Goal: Transaction & Acquisition: Purchase product/service

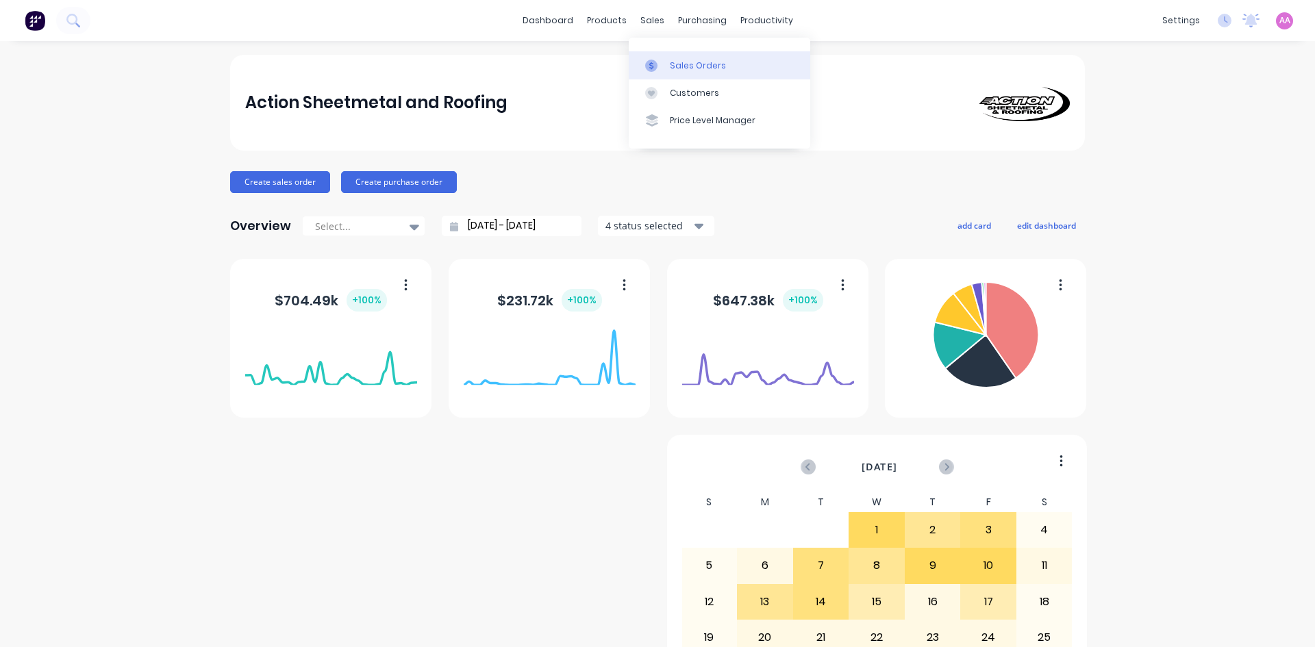
click at [666, 62] on link "Sales Orders" at bounding box center [719, 64] width 181 height 27
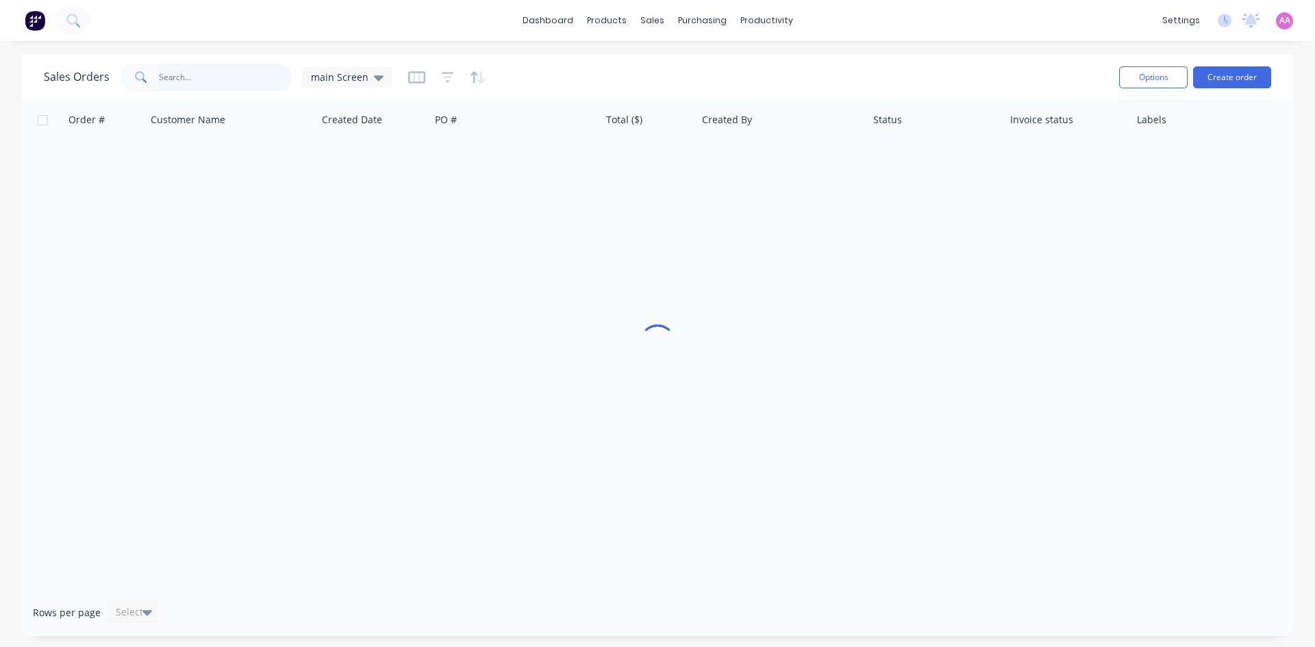
click at [177, 83] on input "text" at bounding box center [226, 77] width 134 height 27
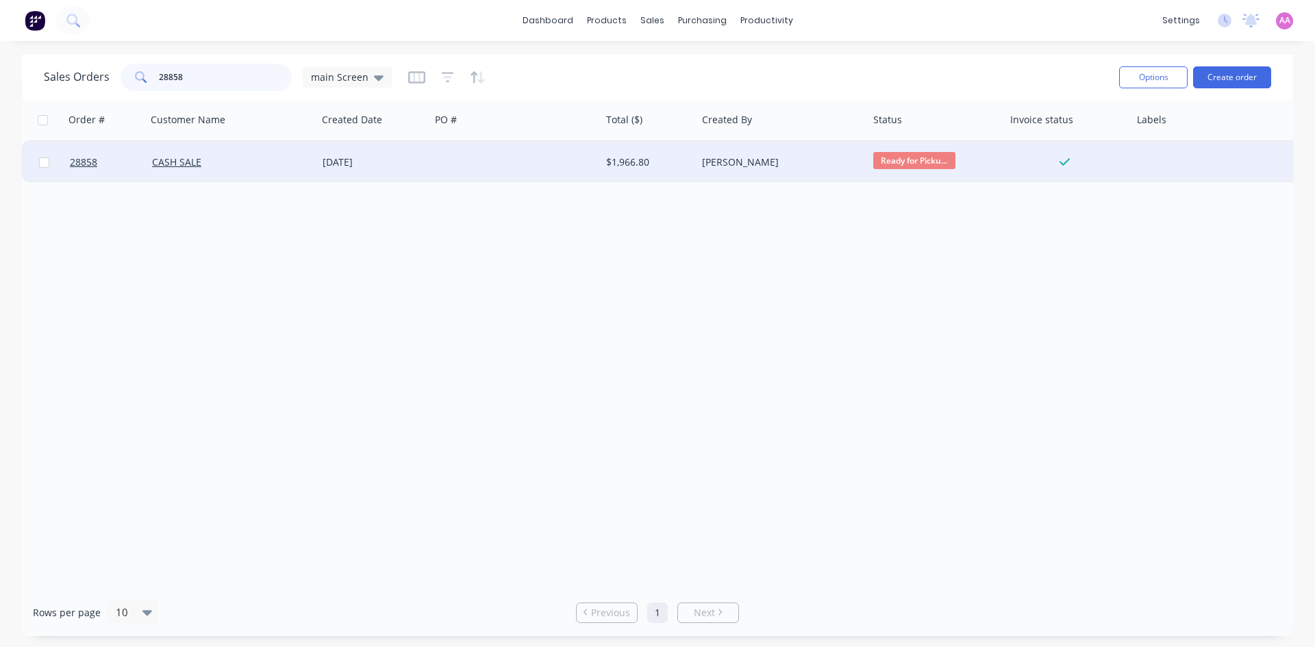
type input "28858"
click at [516, 172] on div at bounding box center [515, 162] width 170 height 41
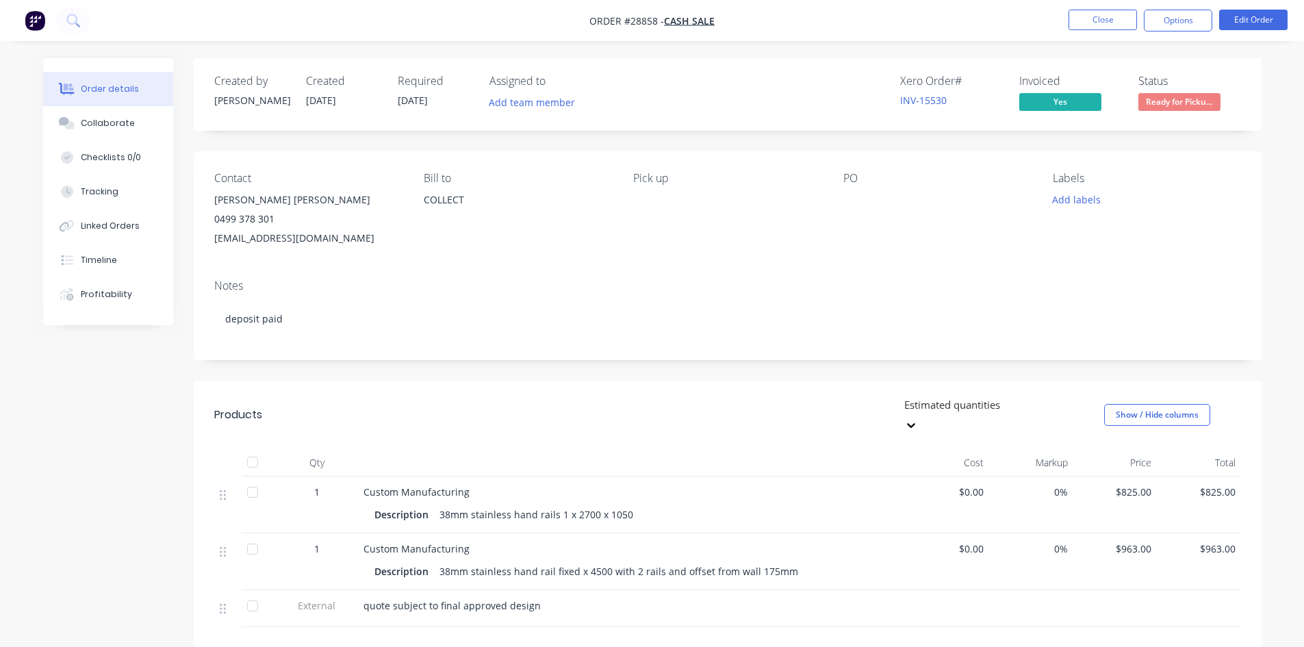
click at [1102, 3] on nav "Order #28858 - CASH SALE Close Options Edit Order" at bounding box center [652, 20] width 1304 height 41
click at [1097, 27] on button "Close" at bounding box center [1103, 20] width 68 height 21
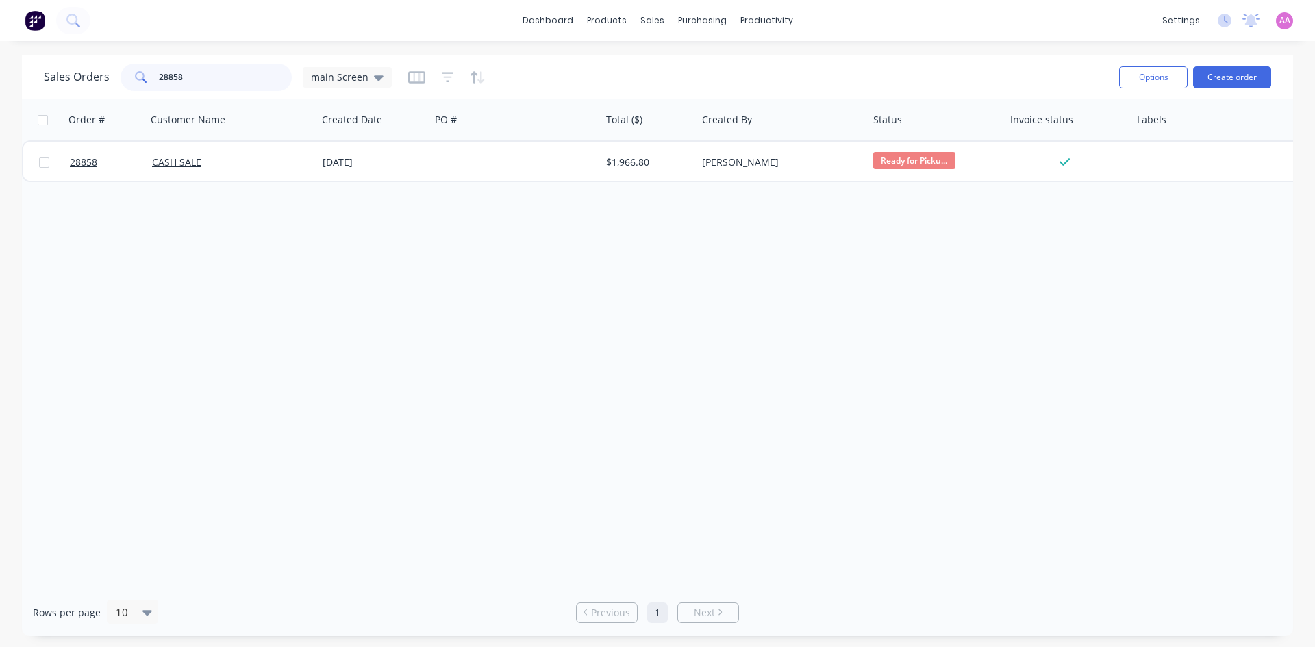
drag, startPoint x: 197, startPoint y: 82, endPoint x: 96, endPoint y: 82, distance: 101.3
click at [96, 82] on div "Sales Orders 28858 main Screen" at bounding box center [218, 77] width 348 height 27
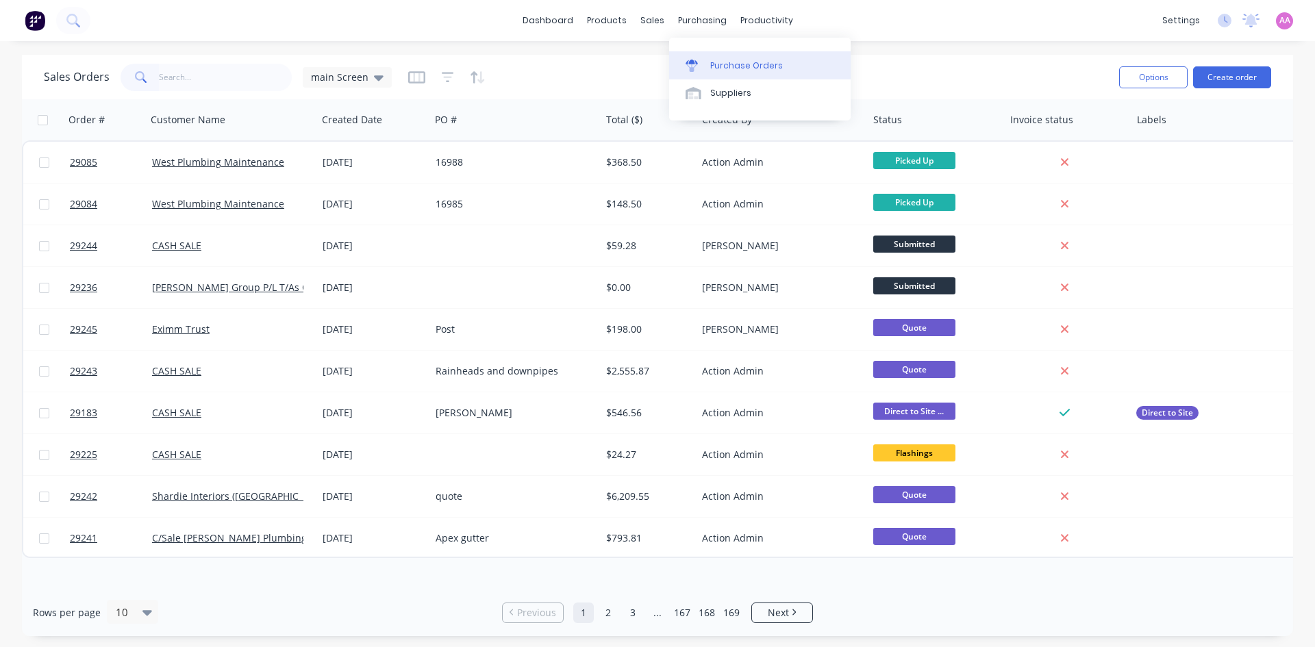
click at [746, 73] on link "Purchase Orders" at bounding box center [759, 64] width 181 height 27
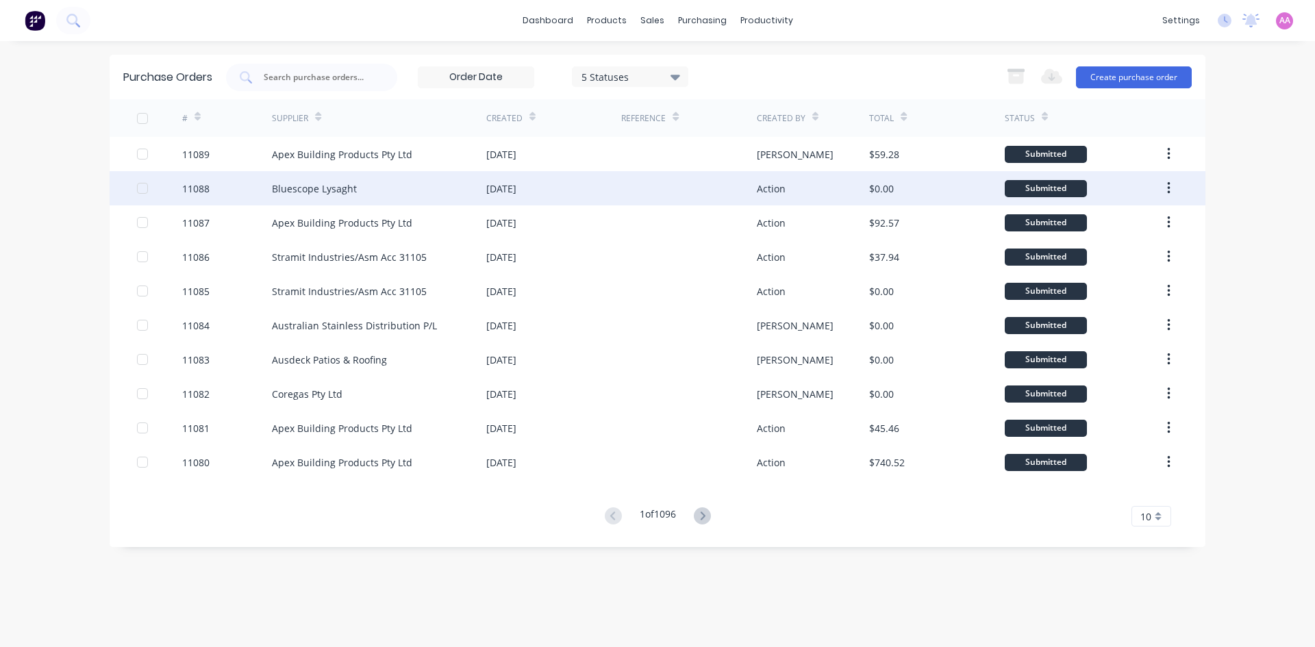
click at [316, 191] on div "Bluescope Lysaght" at bounding box center [314, 188] width 85 height 14
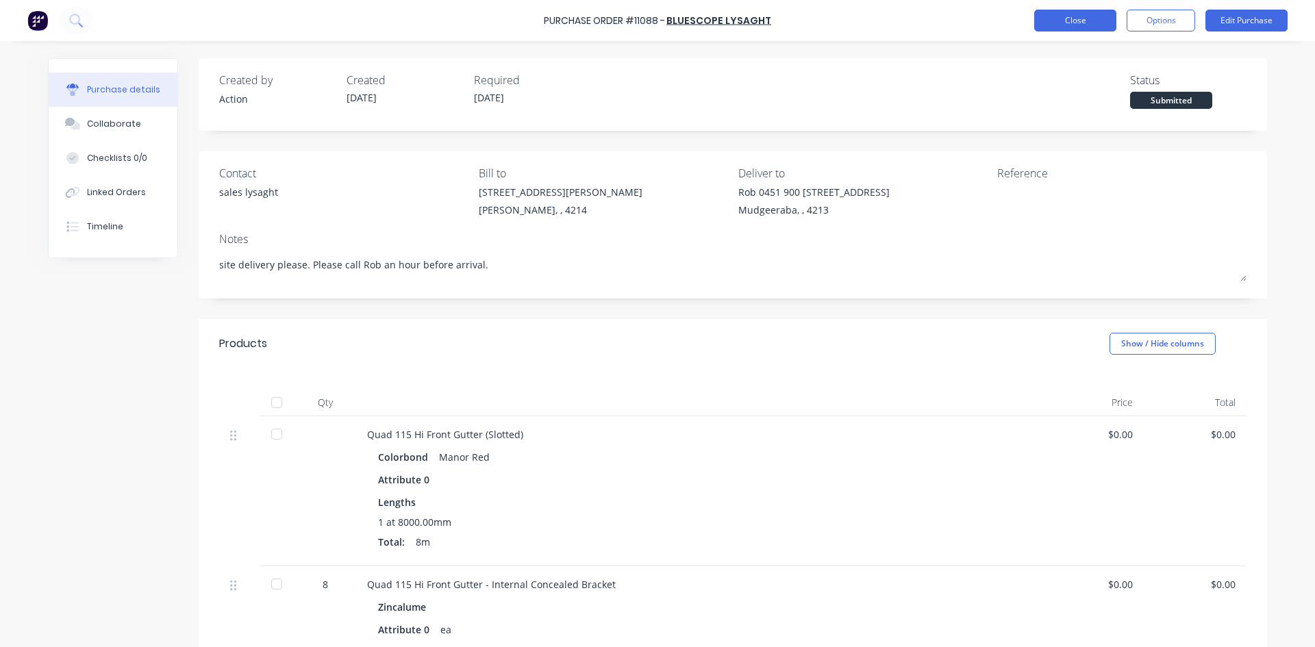
click at [1084, 19] on button "Close" at bounding box center [1075, 21] width 82 height 22
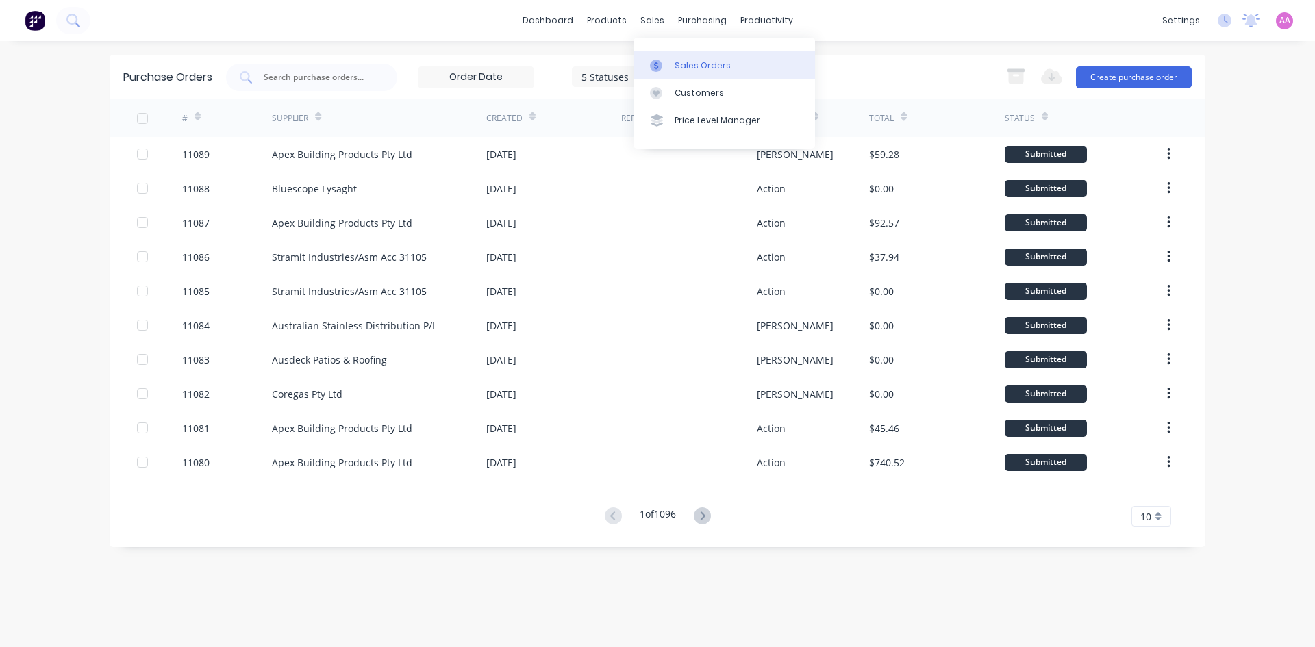
click at [693, 71] on div "Sales Orders" at bounding box center [702, 66] width 56 height 12
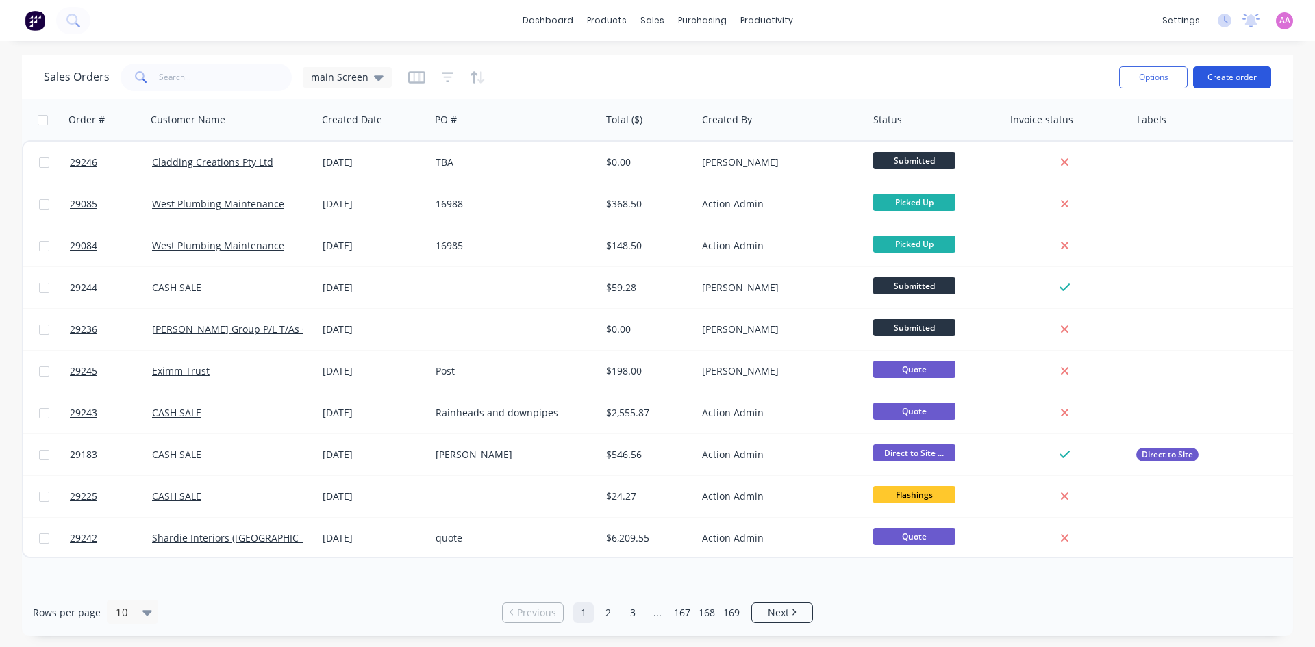
click at [1240, 77] on button "Create order" at bounding box center [1232, 77] width 78 height 22
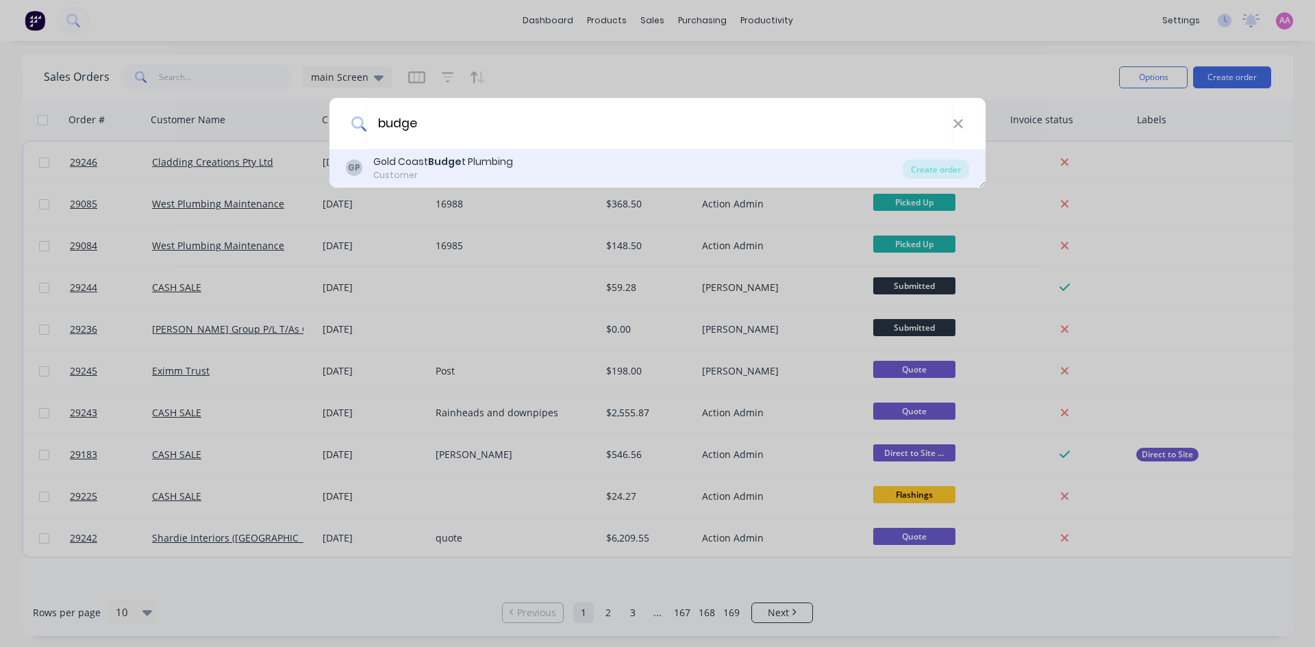
type input "budge"
click at [470, 165] on div "Gold Coast Budge t Plumbing" at bounding box center [443, 162] width 140 height 14
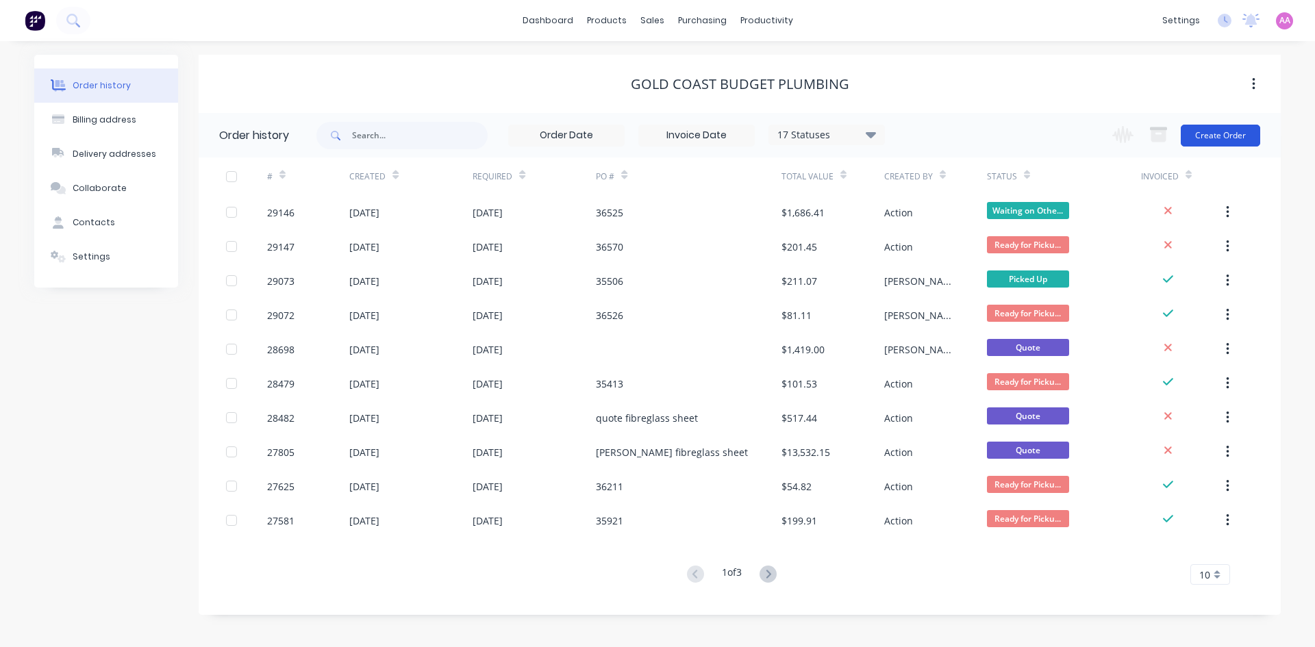
click at [1211, 139] on button "Create Order" at bounding box center [1219, 136] width 79 height 22
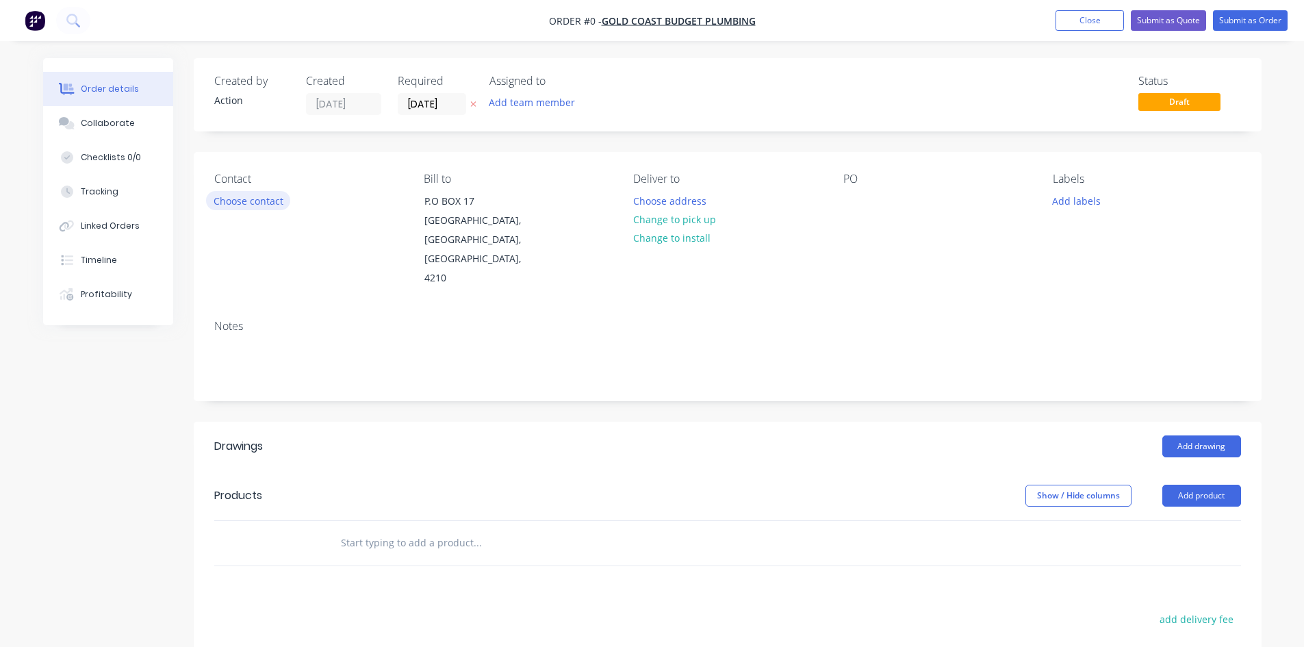
click at [245, 199] on button "Choose contact" at bounding box center [248, 200] width 84 height 18
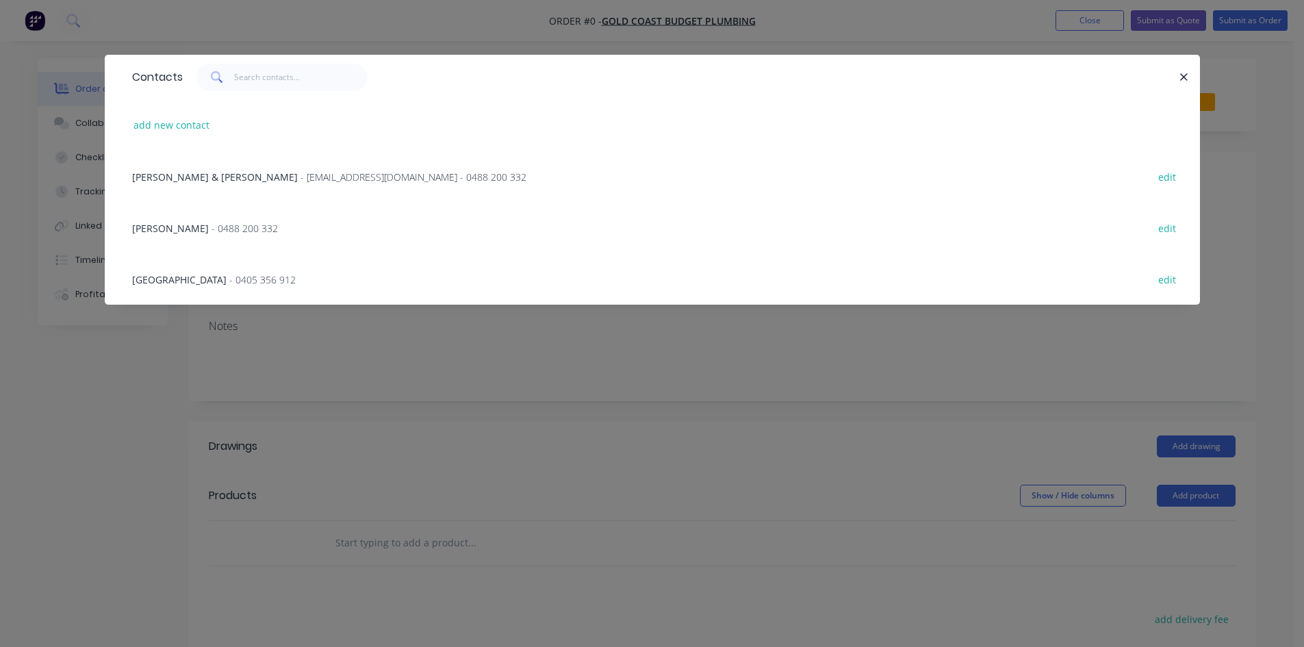
click at [221, 170] on div "[PERSON_NAME] & [PERSON_NAME] - [EMAIL_ADDRESS][DOMAIN_NAME] - 0488 200 332" at bounding box center [329, 177] width 394 height 14
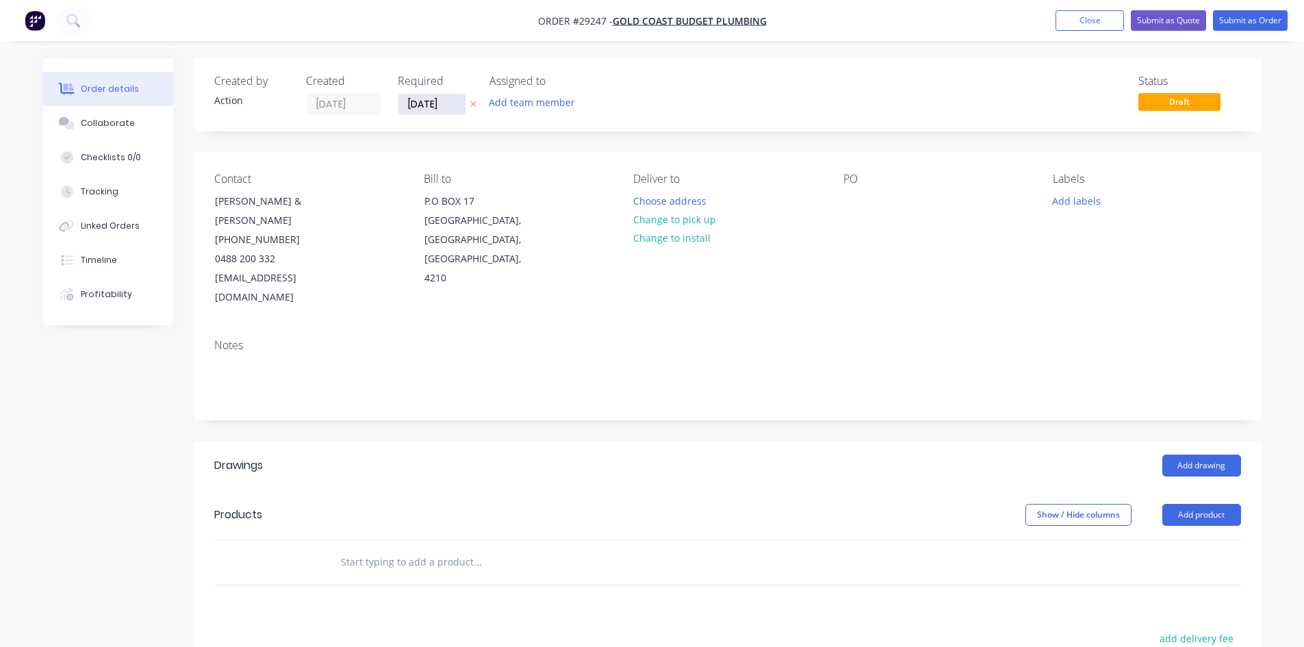
click at [432, 105] on input "[DATE]" at bounding box center [431, 104] width 67 height 21
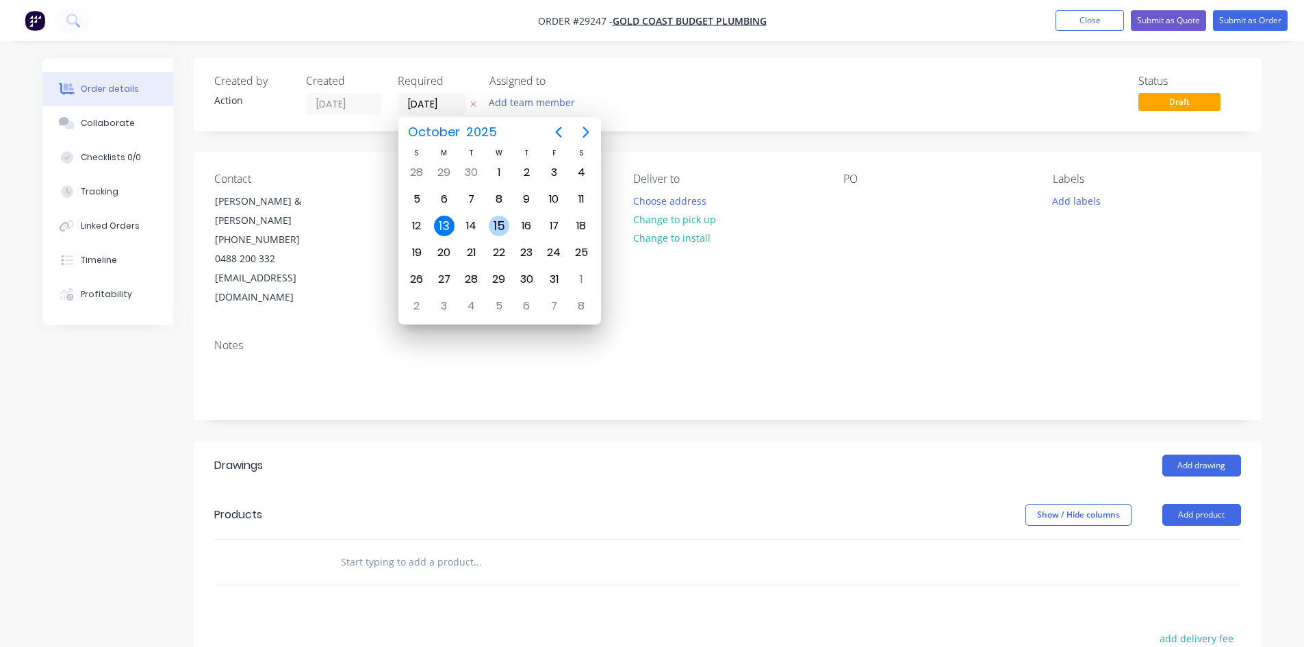
click at [503, 223] on div "15" at bounding box center [499, 226] width 21 height 21
type input "[DATE]"
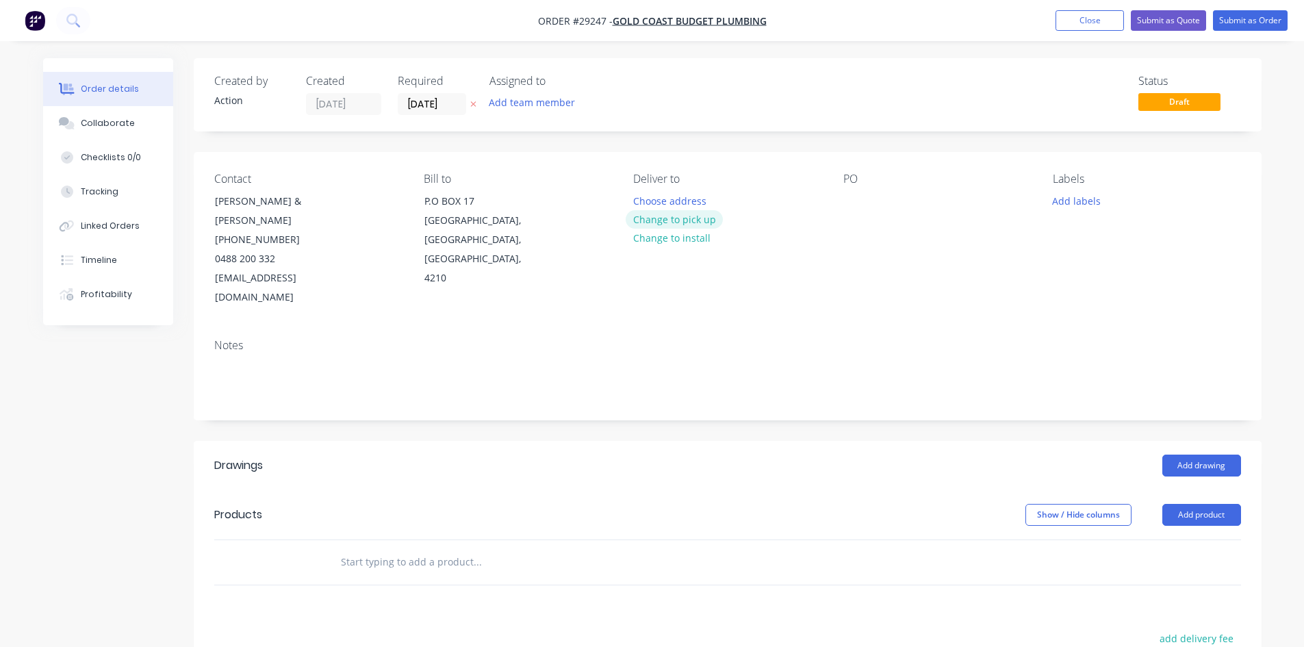
click at [650, 218] on button "Change to pick up" at bounding box center [674, 219] width 97 height 18
click at [1193, 504] on button "Add product" at bounding box center [1202, 515] width 79 height 22
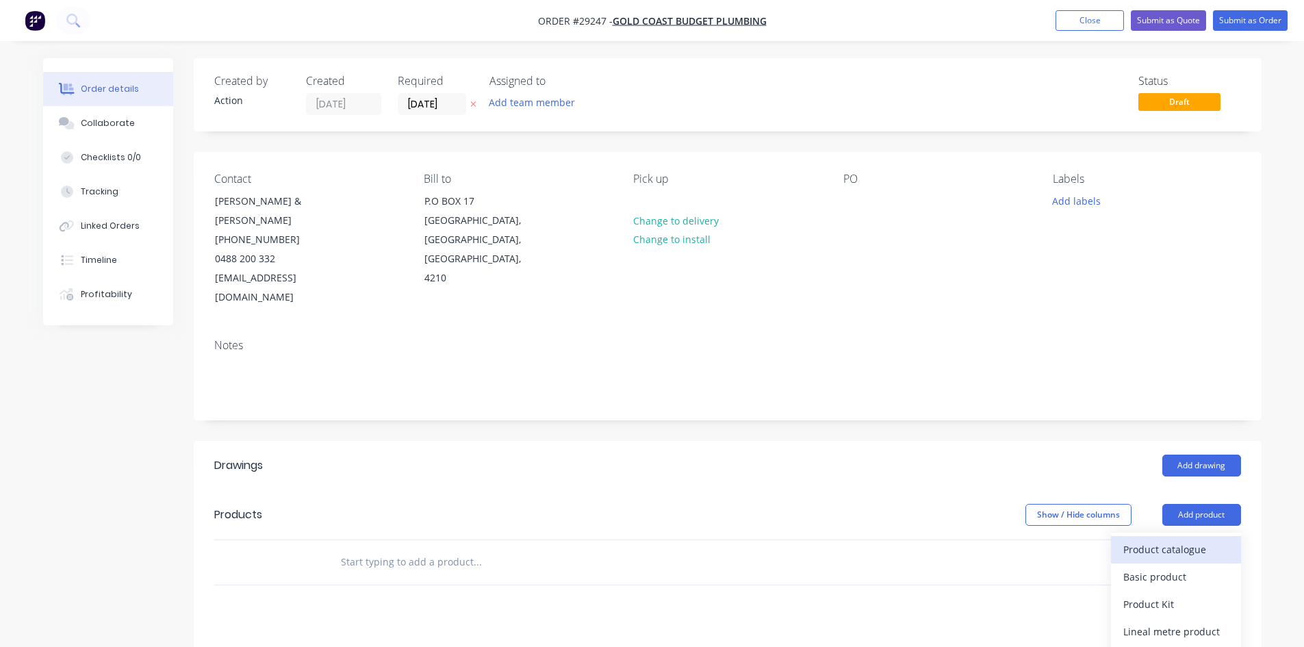
click at [1208, 540] on div "Product catalogue" at bounding box center [1176, 550] width 105 height 20
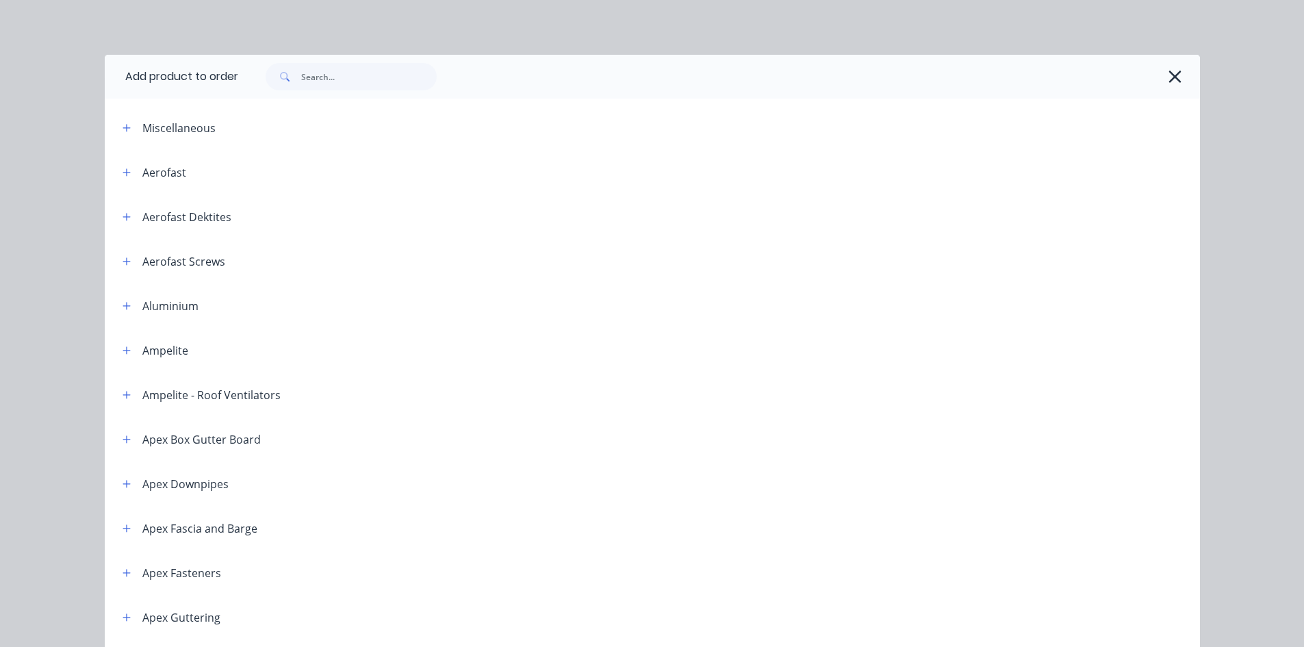
drag, startPoint x: 381, startPoint y: 61, endPoint x: 379, endPoint y: 68, distance: 7.4
click at [379, 64] on div at bounding box center [719, 77] width 962 height 44
click at [378, 71] on input "text" at bounding box center [369, 76] width 136 height 27
click at [395, 71] on input "text" at bounding box center [369, 76] width 136 height 27
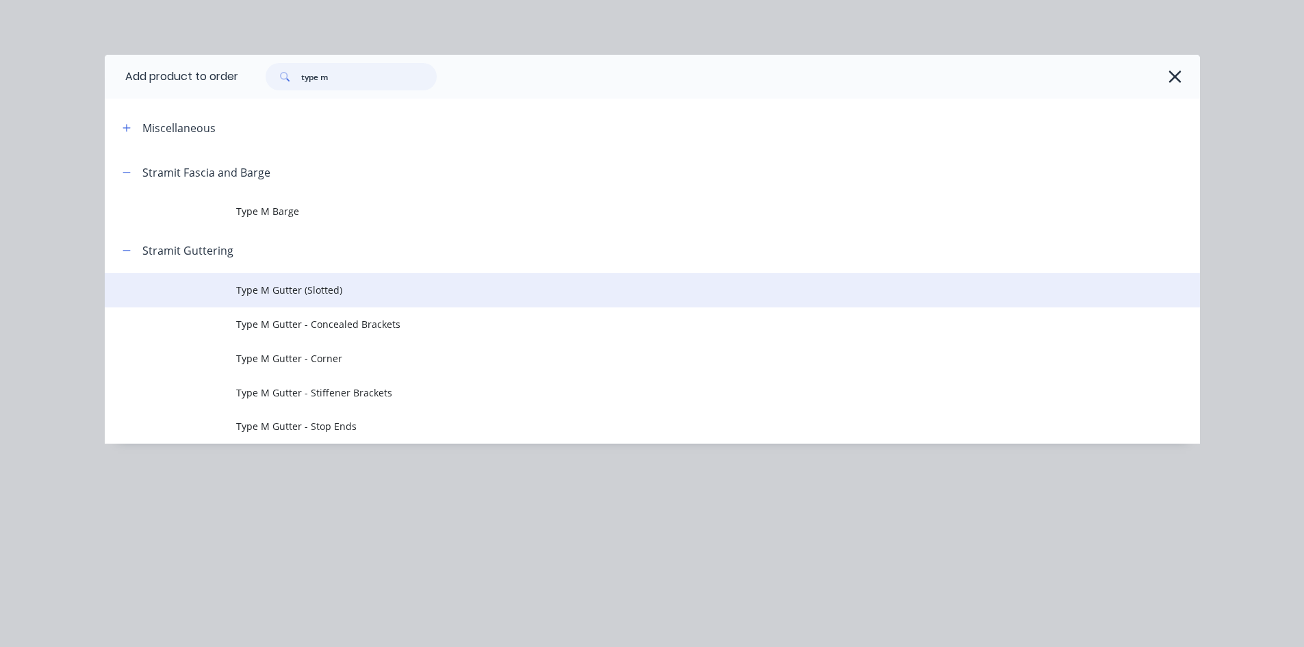
type input "type m"
click at [269, 295] on span "Type M Gutter (Slotted)" at bounding box center [621, 290] width 771 height 14
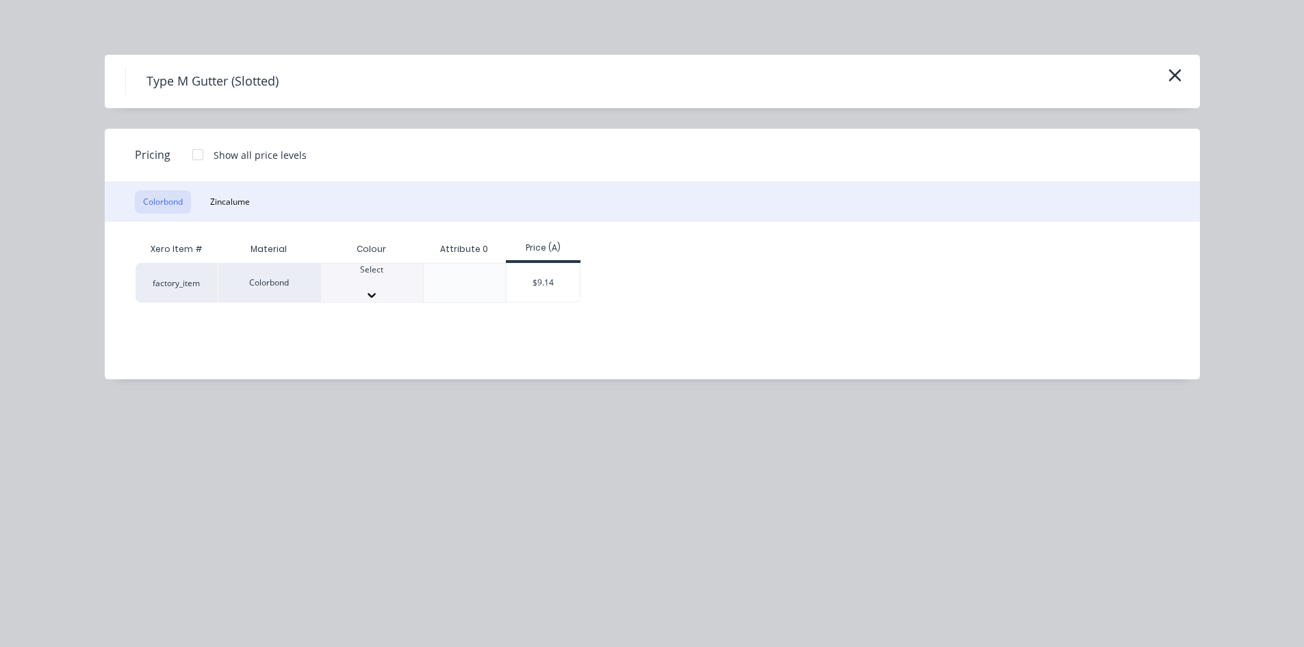
click at [382, 288] on div "Select" at bounding box center [372, 276] width 102 height 25
click at [540, 286] on div "$9.14" at bounding box center [543, 287] width 73 height 47
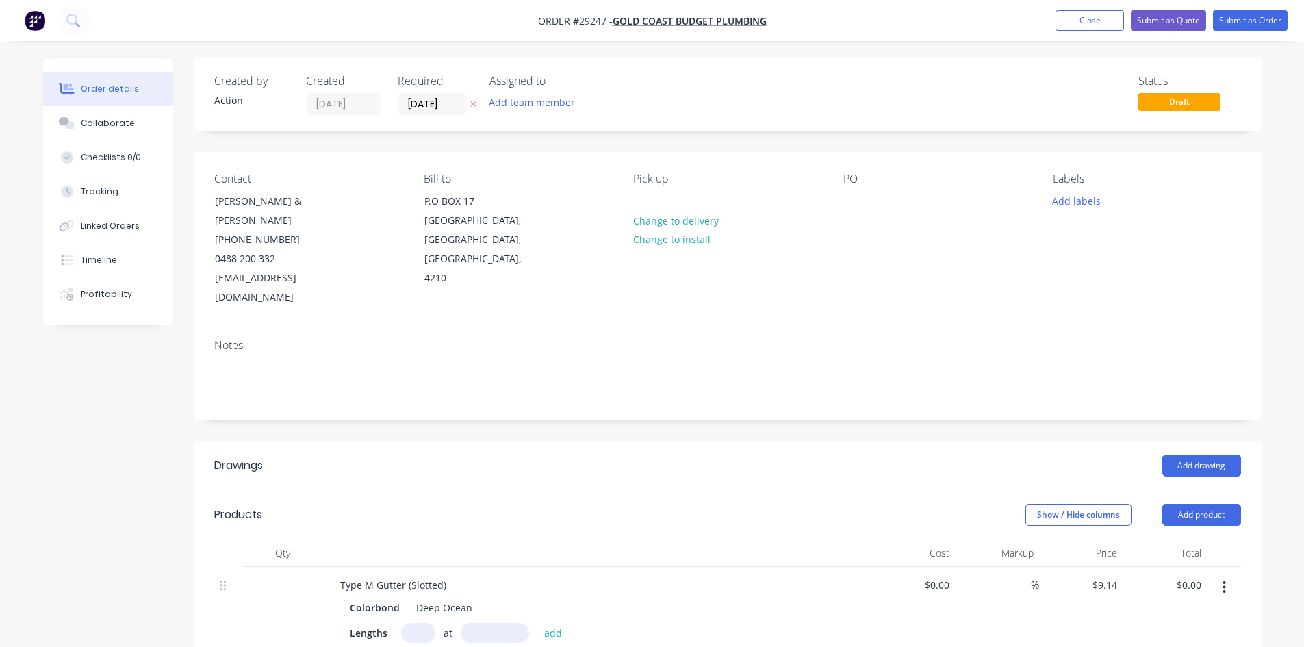
click at [424, 623] on input "text" at bounding box center [418, 633] width 34 height 20
type input "2"
type input "5000"
click at [537, 623] on button "add" at bounding box center [553, 632] width 32 height 18
type input "$91.40"
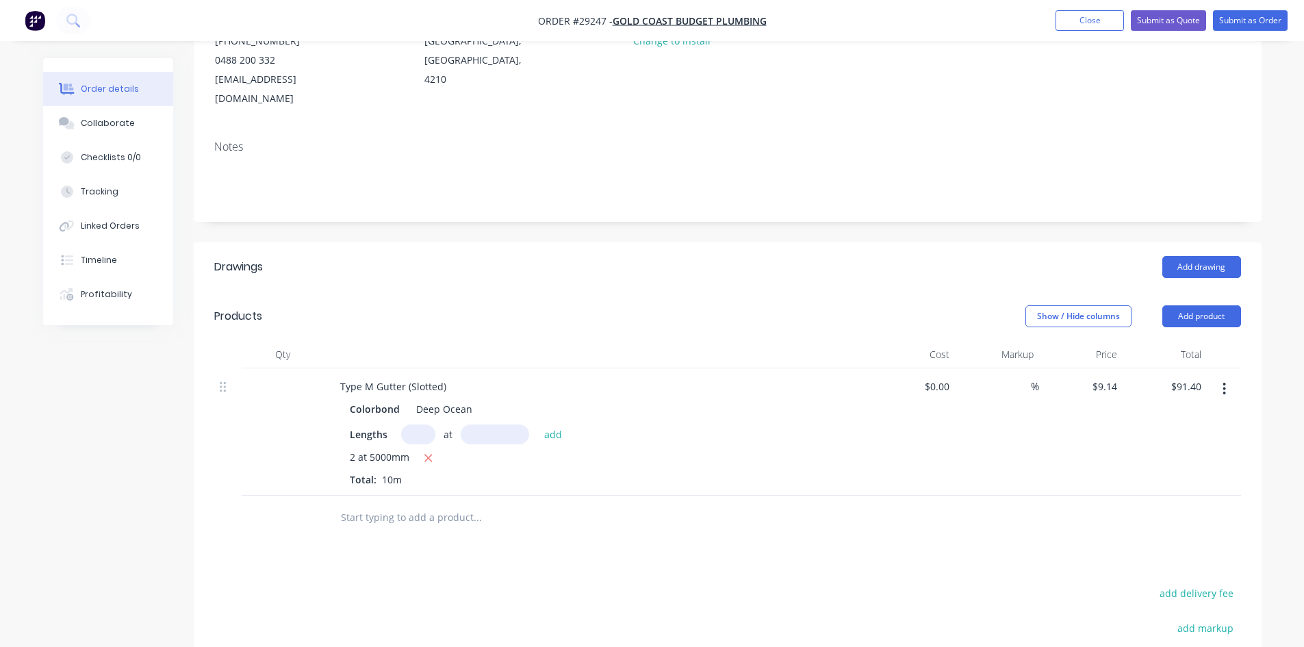
scroll to position [205, 0]
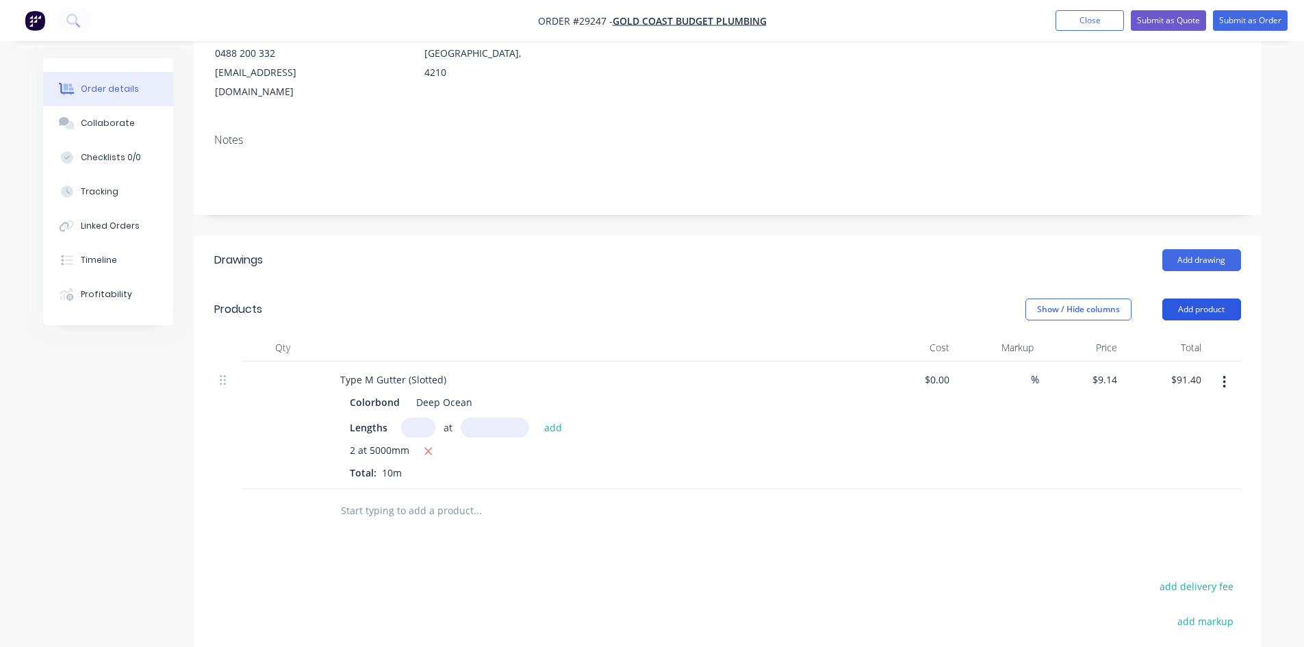
drag, startPoint x: 1187, startPoint y: 283, endPoint x: 1187, endPoint y: 270, distance: 13.7
click at [1187, 285] on header "Products Show / Hide columns Add product" at bounding box center [728, 309] width 1068 height 49
click at [1187, 299] on button "Add product" at bounding box center [1202, 310] width 79 height 22
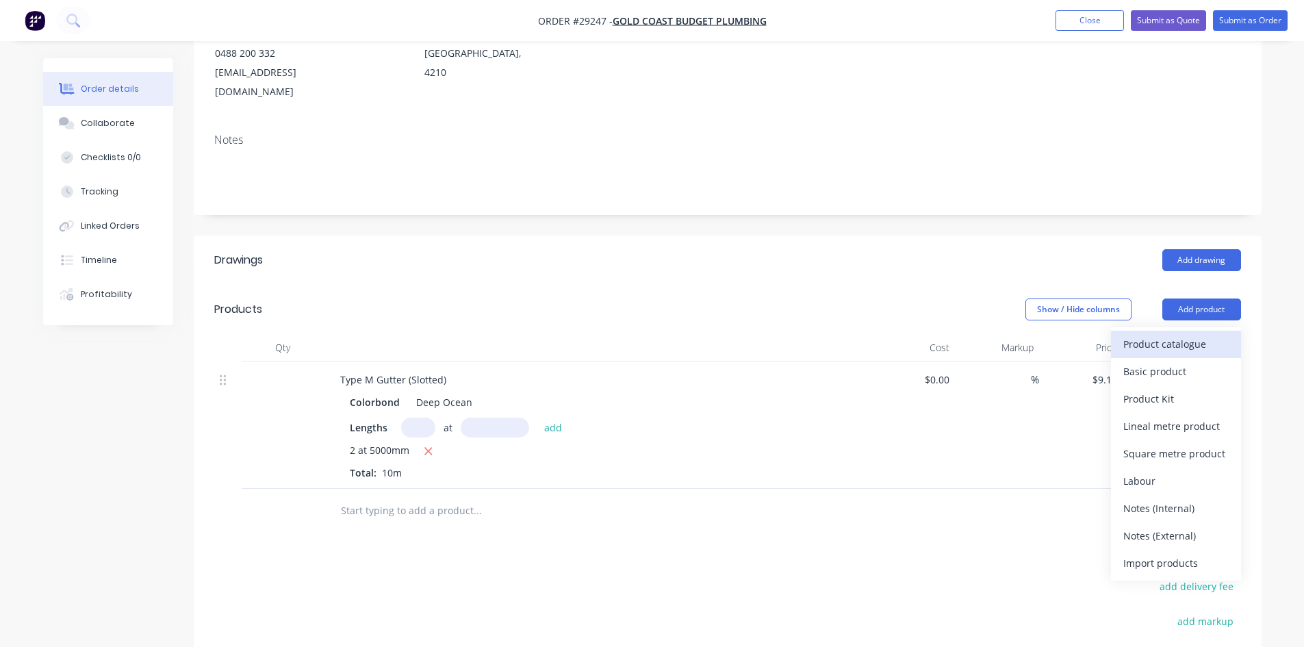
click at [1168, 334] on div "Product catalogue" at bounding box center [1176, 344] width 105 height 20
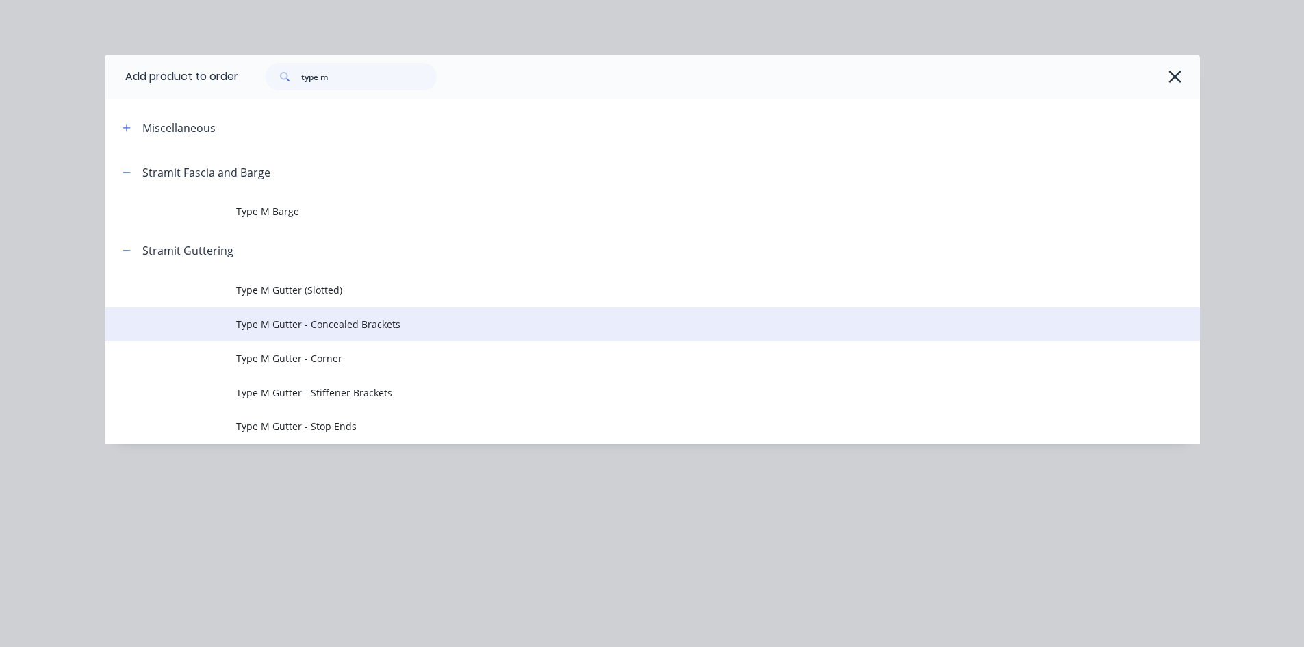
click at [316, 335] on td "Type M Gutter - Concealed Brackets" at bounding box center [718, 324] width 964 height 34
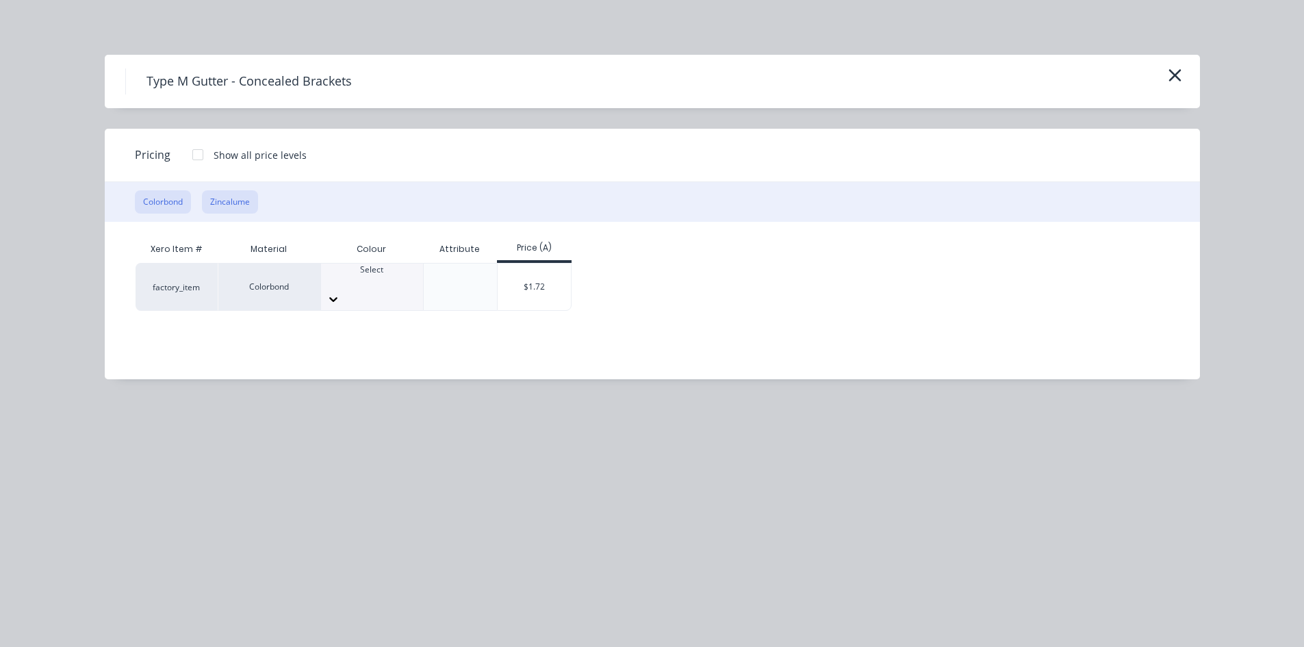
click at [199, 206] on div "Colorbond Zincalume" at bounding box center [652, 202] width 1095 height 40
drag, startPoint x: 205, startPoint y: 205, endPoint x: 218, endPoint y: 205, distance: 13.0
click at [207, 205] on button "Zincalume" at bounding box center [230, 201] width 56 height 23
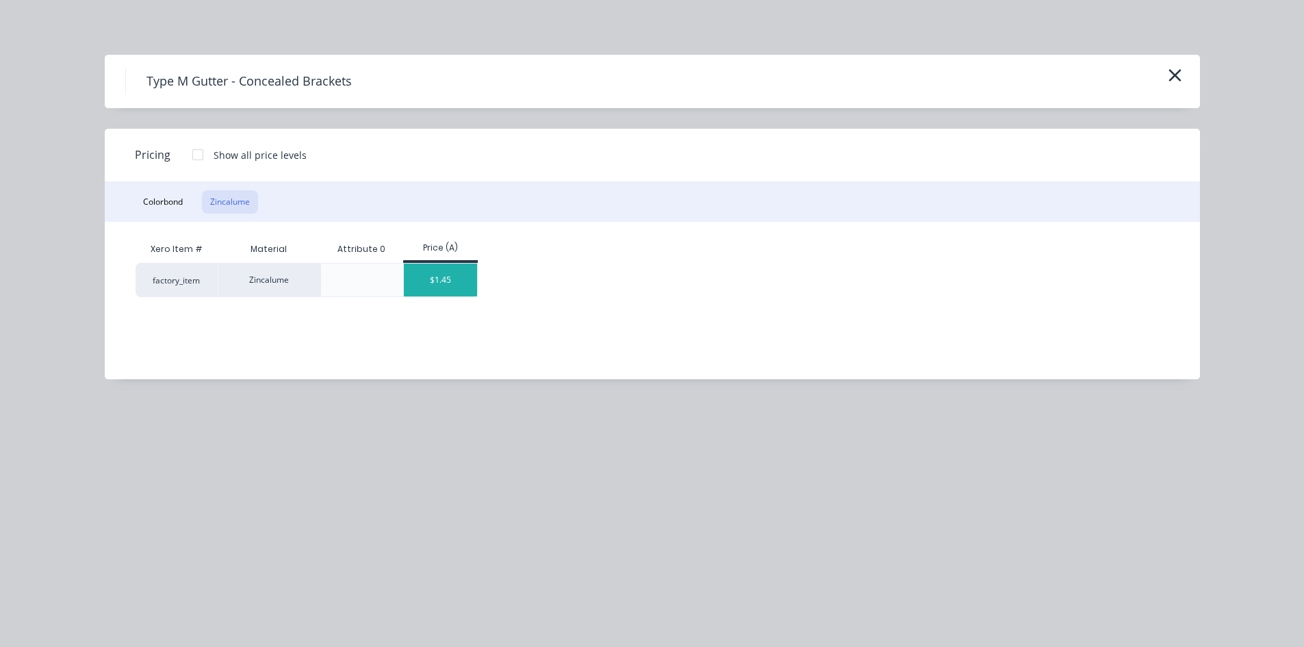
click at [448, 285] on div "$1.45" at bounding box center [440, 280] width 73 height 33
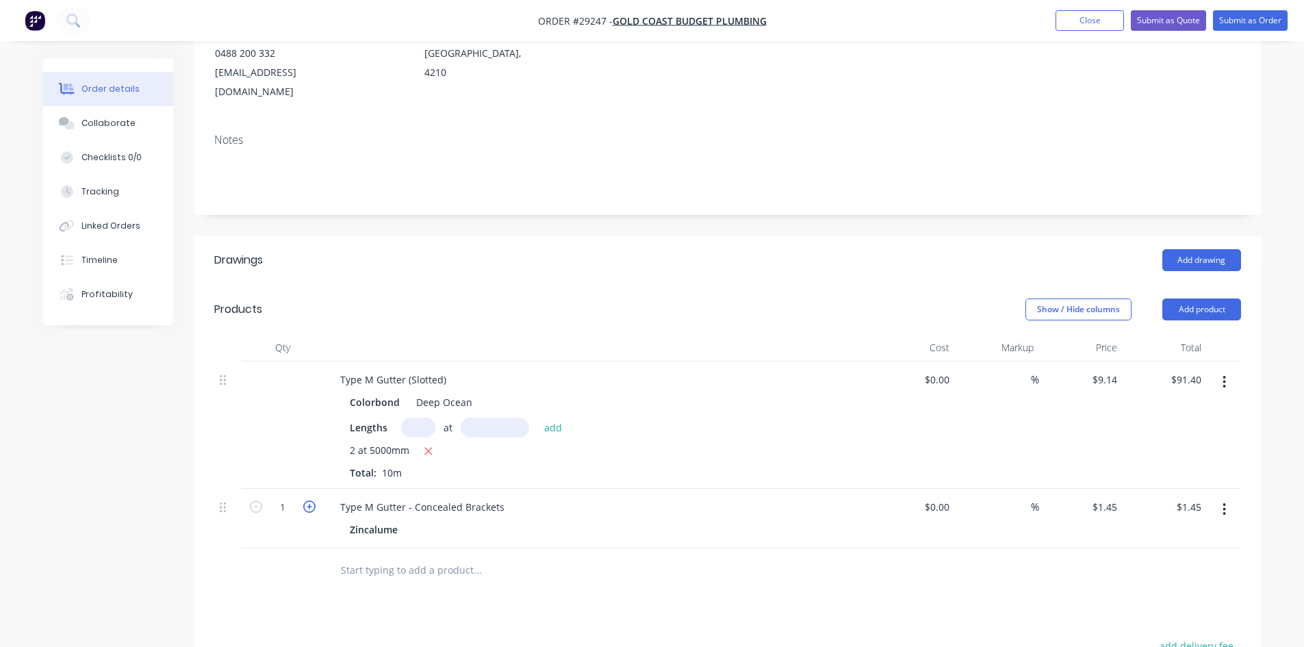
click at [313, 500] on icon "button" at bounding box center [309, 506] width 12 height 12
type input "2"
type input "$2.90"
click at [313, 500] on icon "button" at bounding box center [309, 506] width 12 height 12
type input "3"
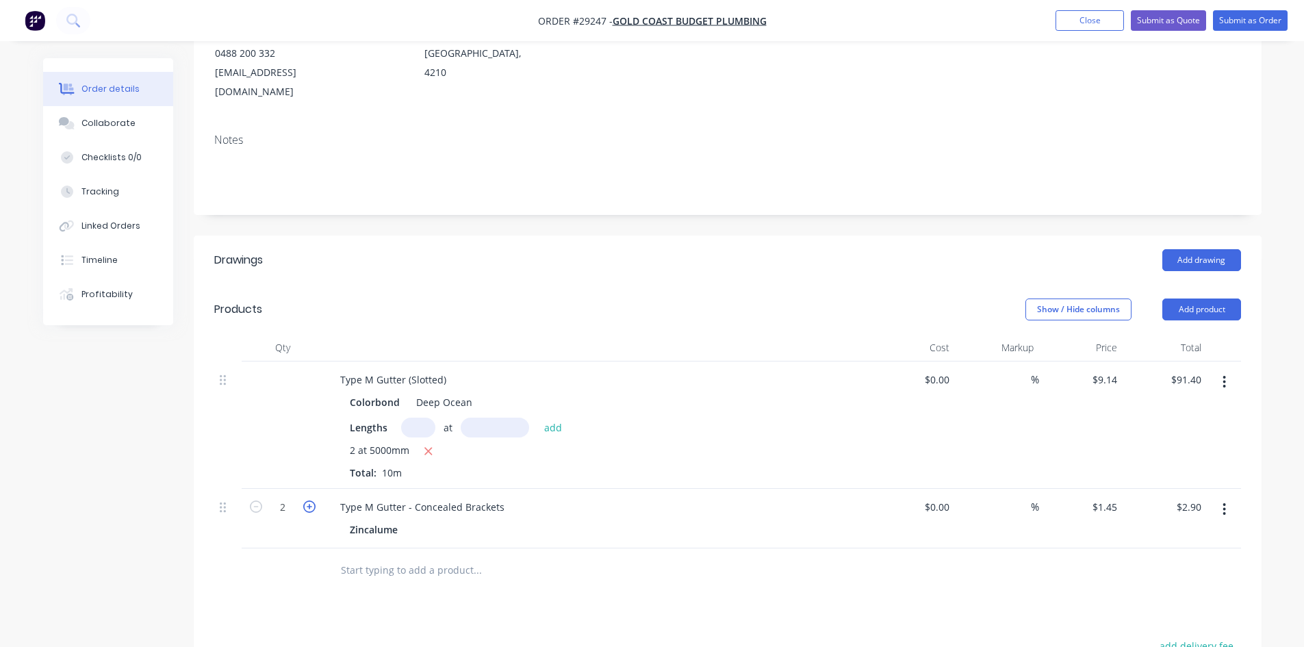
type input "$4.35"
click at [313, 500] on icon "button" at bounding box center [309, 506] width 12 height 12
type input "4"
type input "$5.80"
click at [313, 500] on icon "button" at bounding box center [309, 506] width 12 height 12
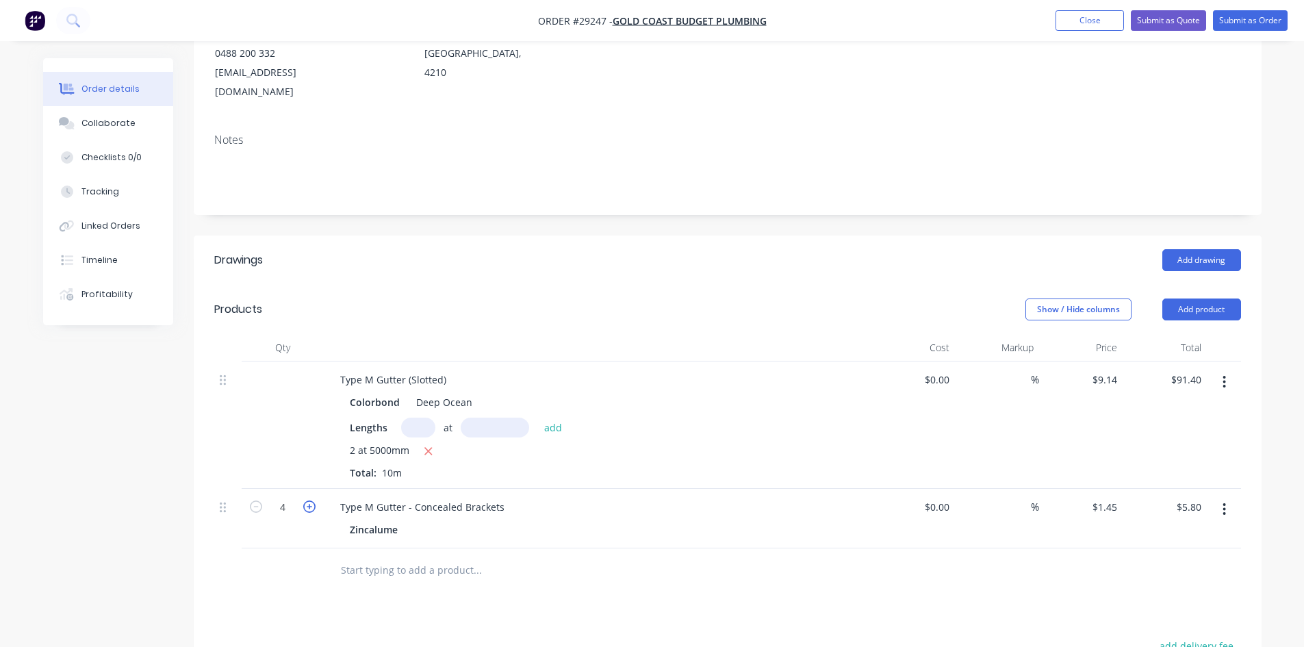
type input "5"
type input "$7.25"
click at [313, 500] on icon "button" at bounding box center [309, 506] width 12 height 12
type input "6"
type input "$8.70"
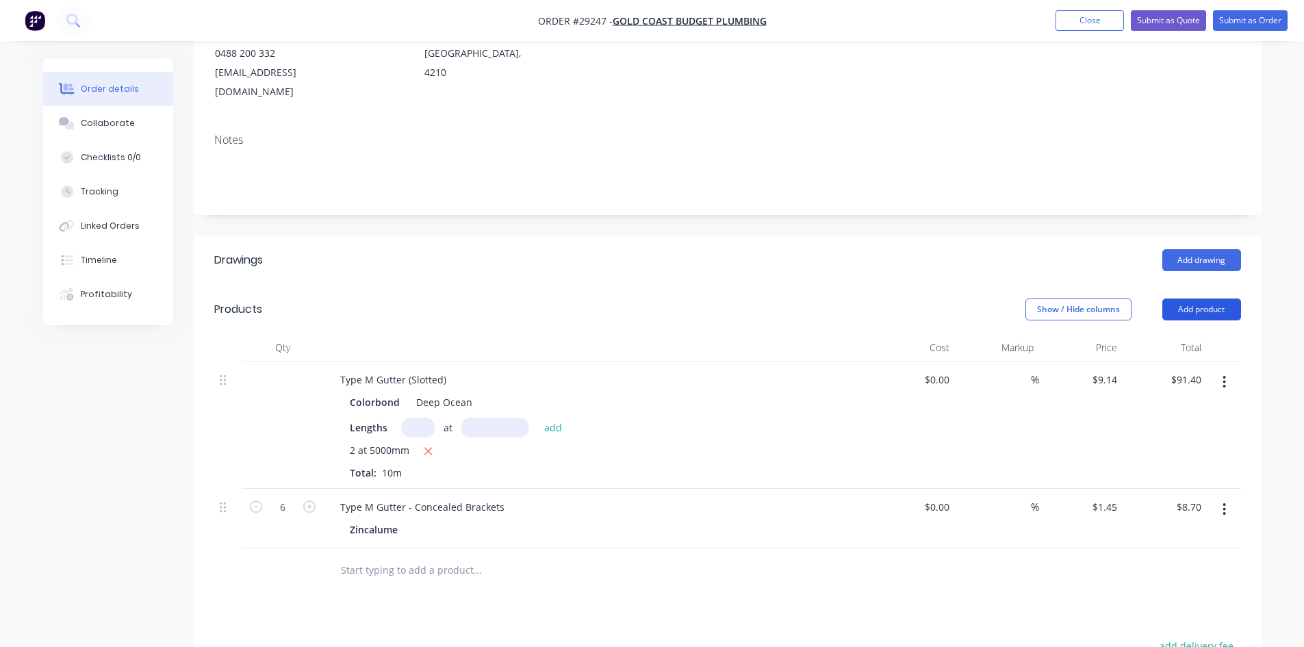
click at [1189, 299] on button "Add product" at bounding box center [1202, 310] width 79 height 22
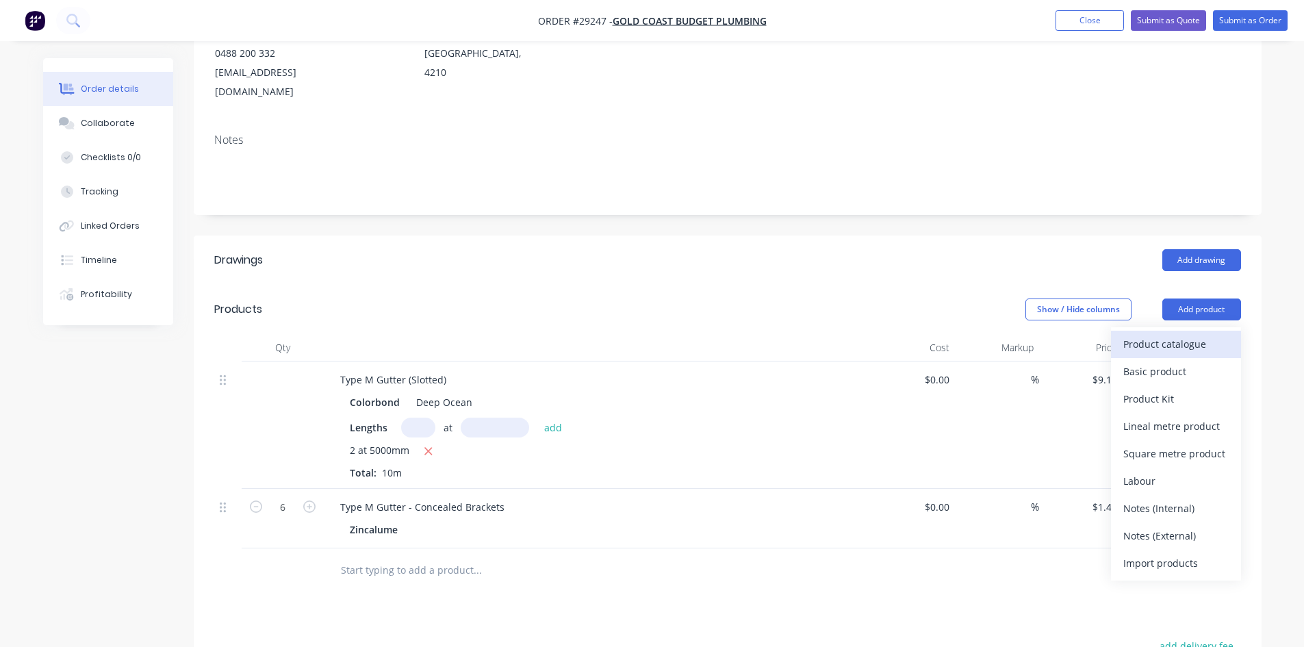
click at [1187, 331] on button "Product catalogue" at bounding box center [1176, 344] width 130 height 27
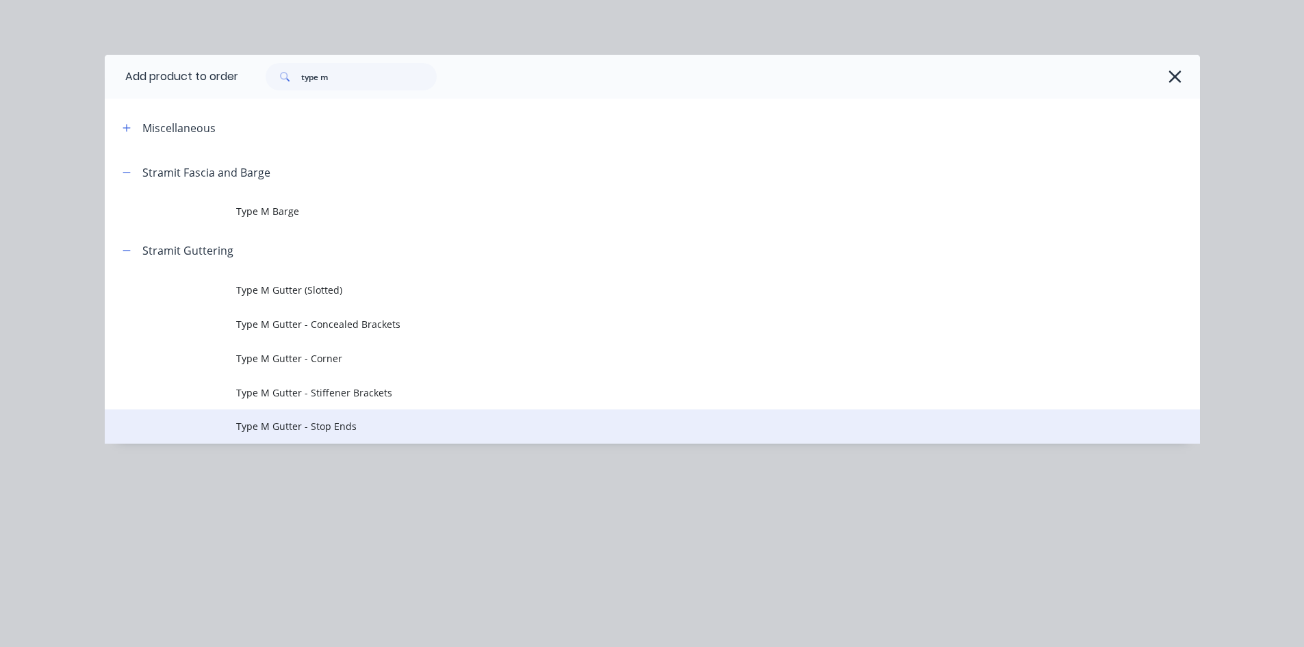
click at [313, 431] on span "Type M Gutter - Stop Ends" at bounding box center [621, 426] width 771 height 14
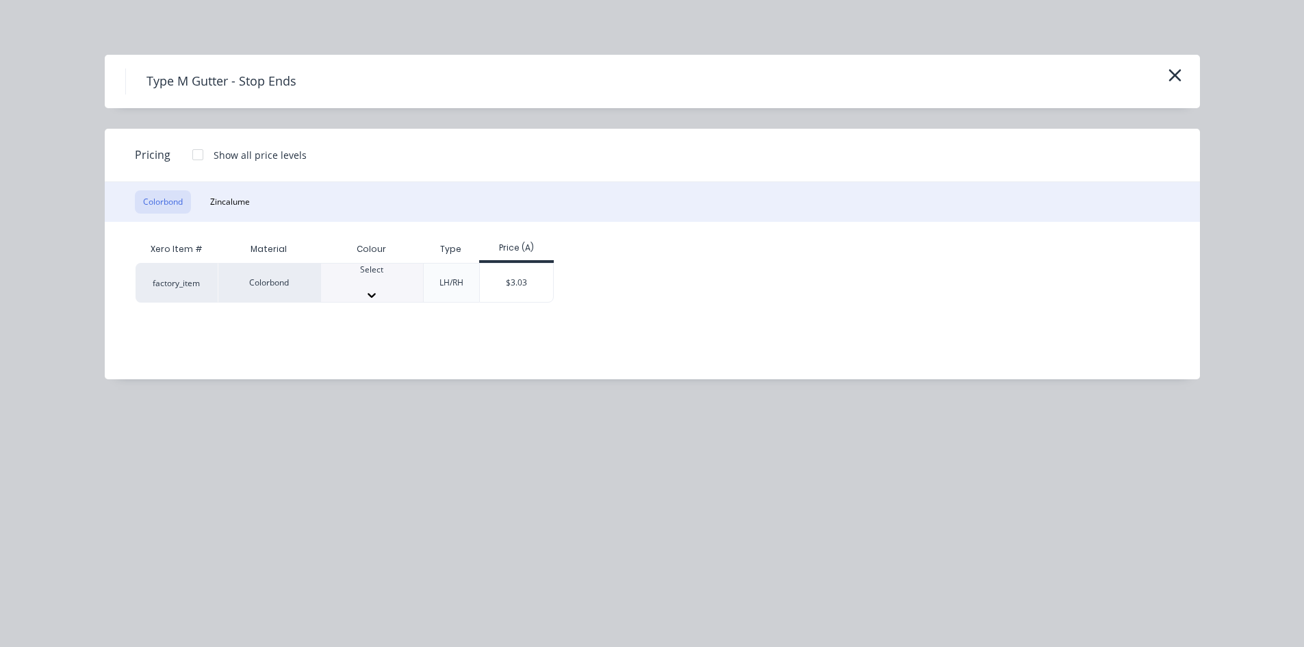
click at [385, 295] on div "Select" at bounding box center [372, 283] width 102 height 38
click at [517, 277] on div "$3.03" at bounding box center [516, 287] width 73 height 47
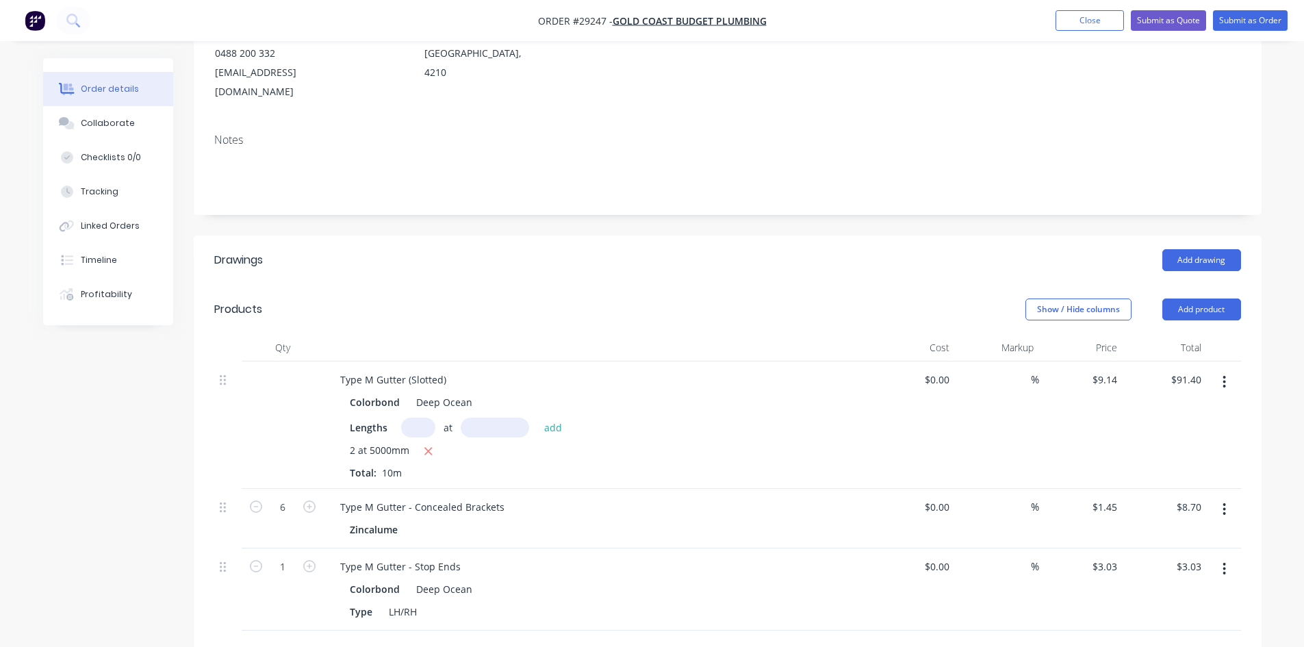
drag, startPoint x: 305, startPoint y: 530, endPoint x: 316, endPoint y: 527, distance: 12.0
click at [307, 560] on icon "button" at bounding box center [309, 566] width 12 height 12
type input "2"
type input "$6.06"
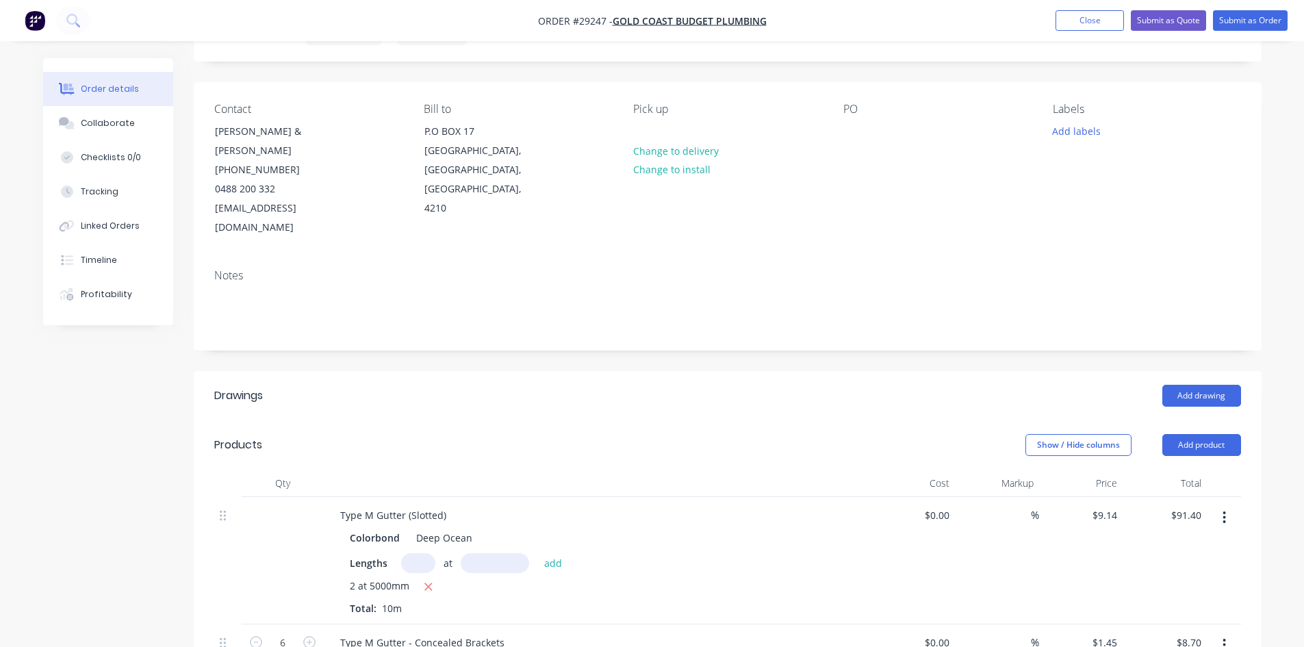
scroll to position [68, 0]
click at [844, 130] on div at bounding box center [855, 133] width 22 height 20
click at [781, 372] on header "Drawings Add drawing" at bounding box center [728, 396] width 1068 height 49
click at [1204, 435] on button "Add product" at bounding box center [1202, 446] width 79 height 22
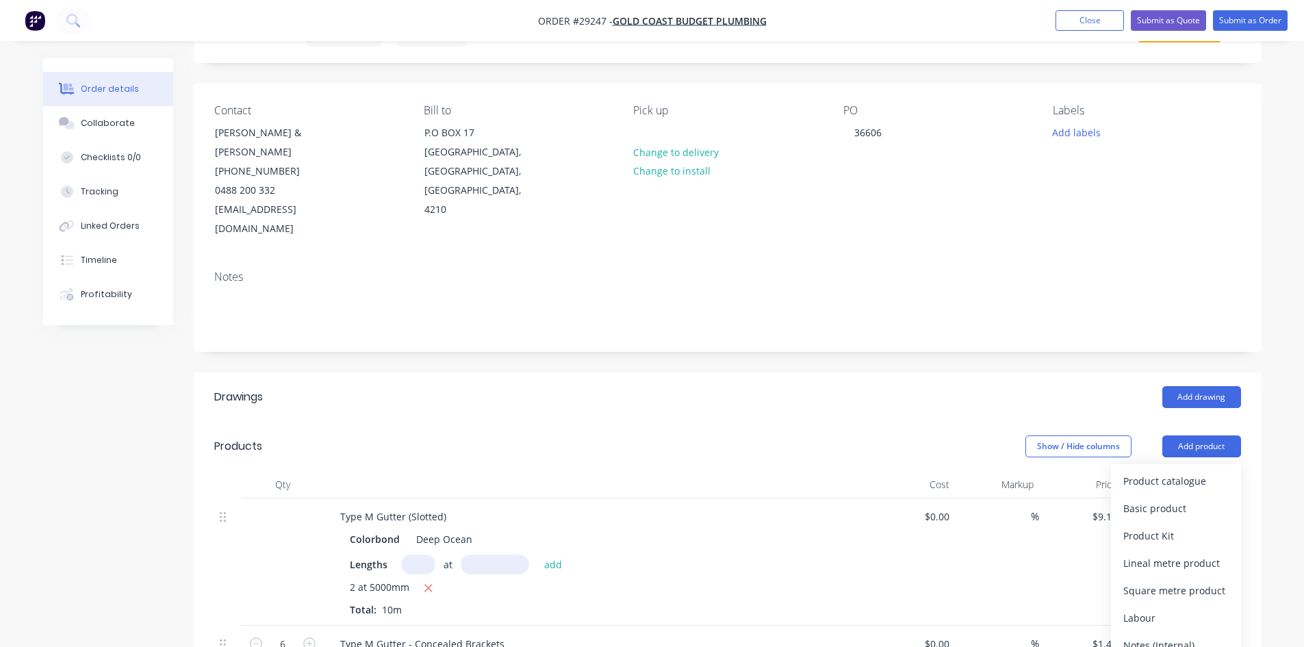
click at [1168, 468] on button "Product catalogue" at bounding box center [1176, 481] width 130 height 27
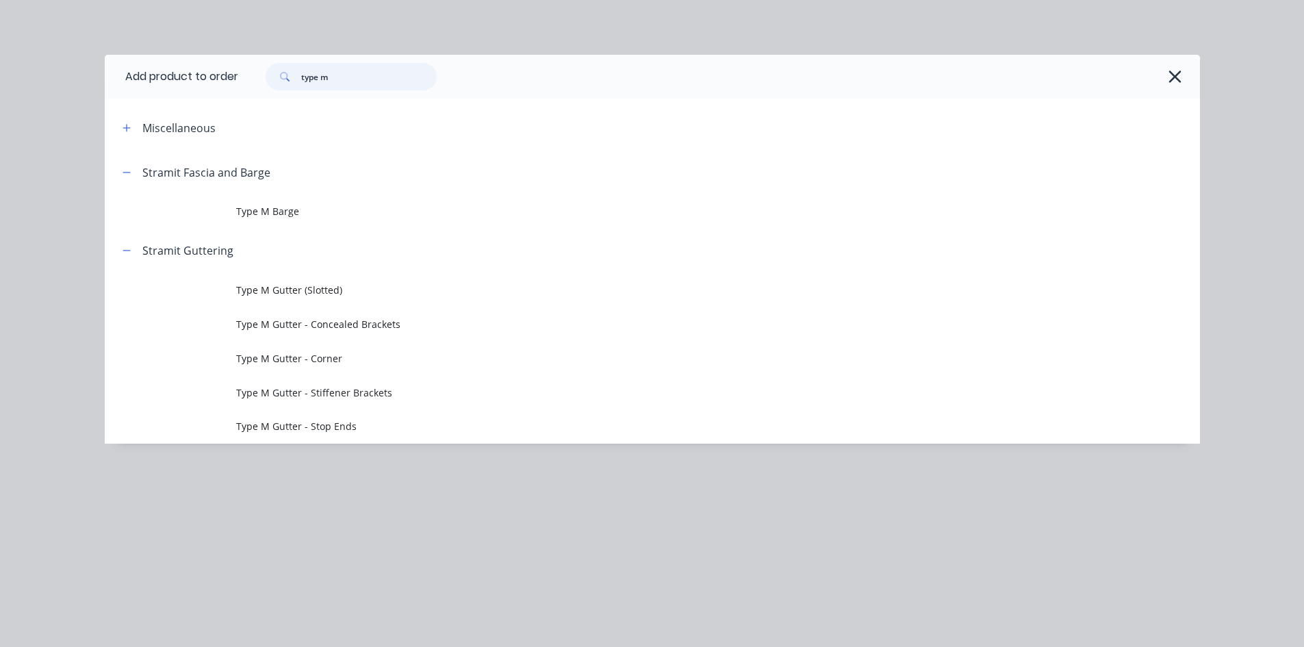
drag, startPoint x: 344, startPoint y: 74, endPoint x: 187, endPoint y: 74, distance: 156.8
click at [187, 74] on header "Add product to order type m" at bounding box center [652, 77] width 1095 height 44
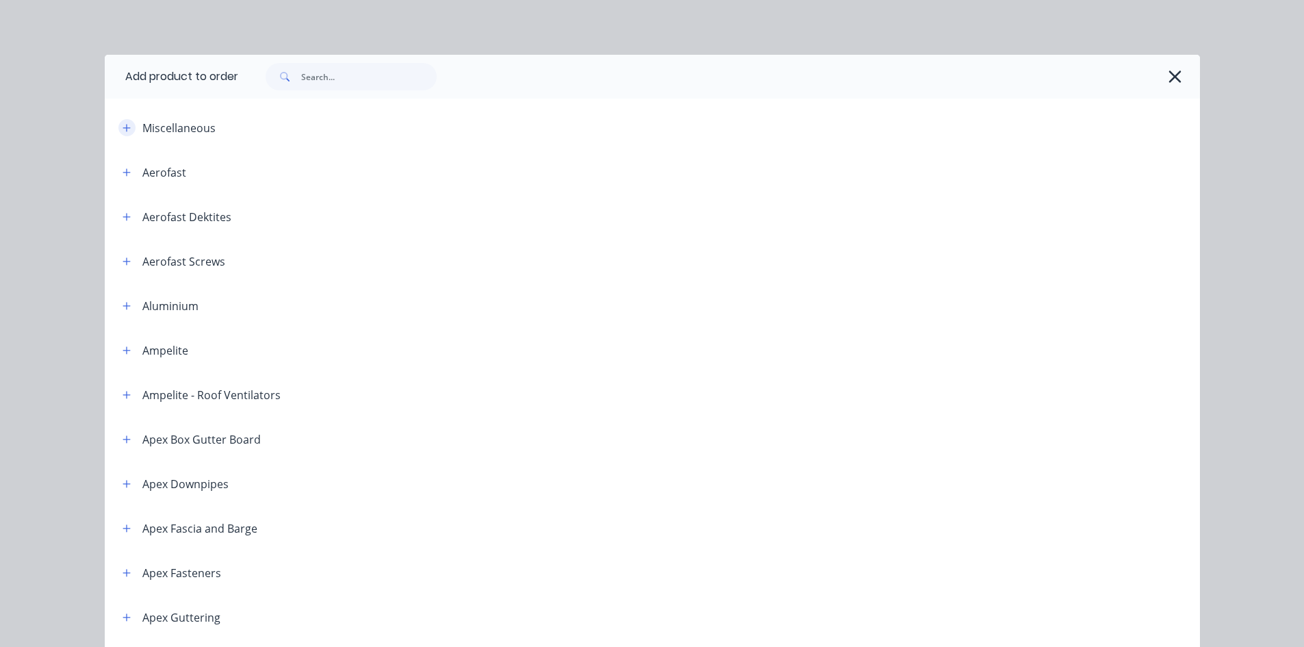
click at [123, 127] on icon "button" at bounding box center [127, 128] width 8 height 8
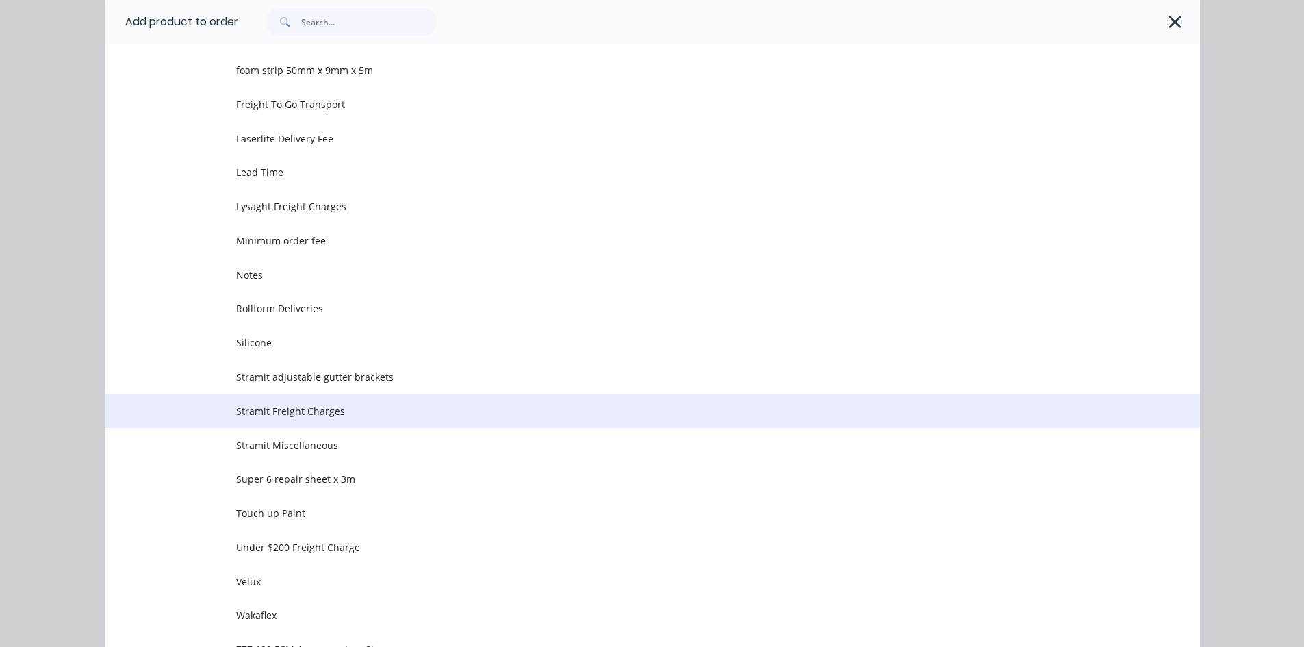
scroll to position [616, 0]
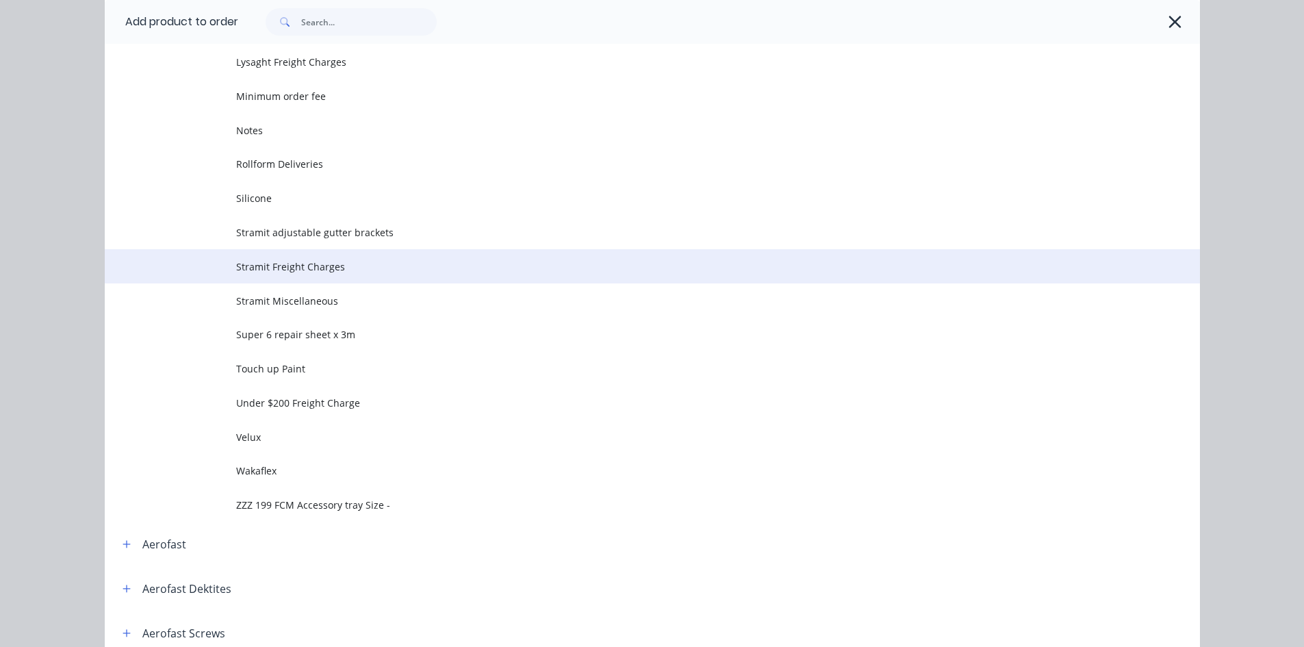
click at [294, 259] on span "Stramit Freight Charges" at bounding box center [621, 266] width 771 height 14
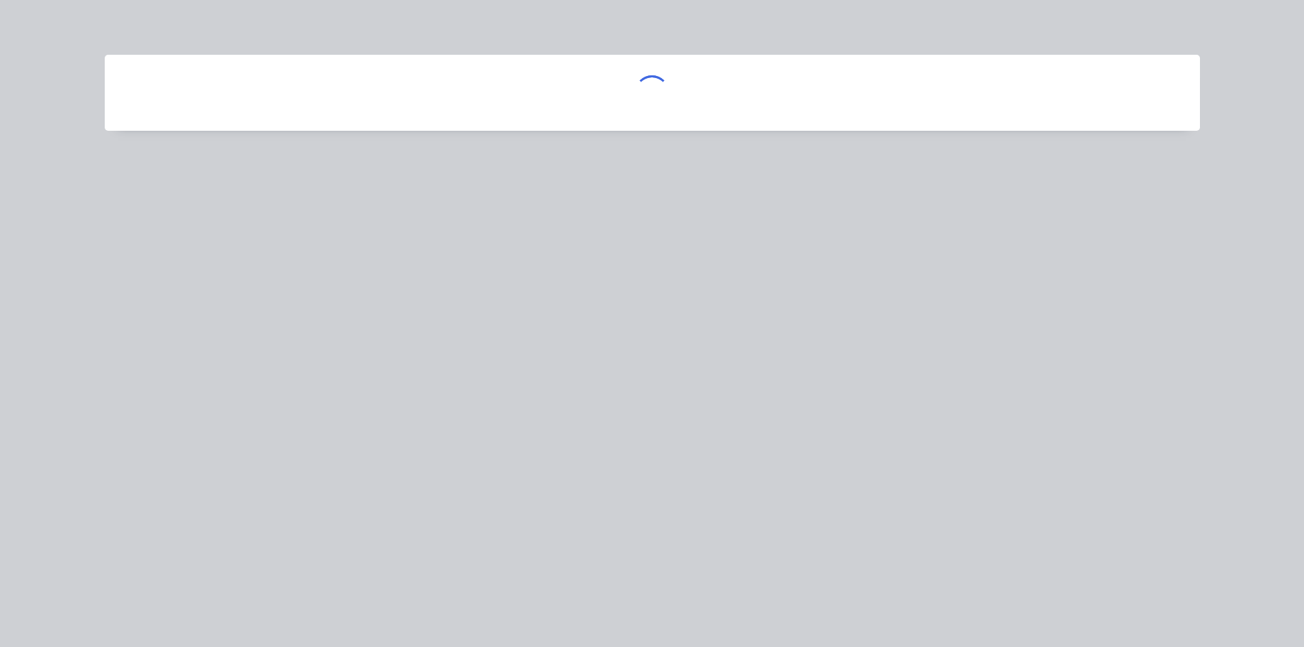
scroll to position [0, 0]
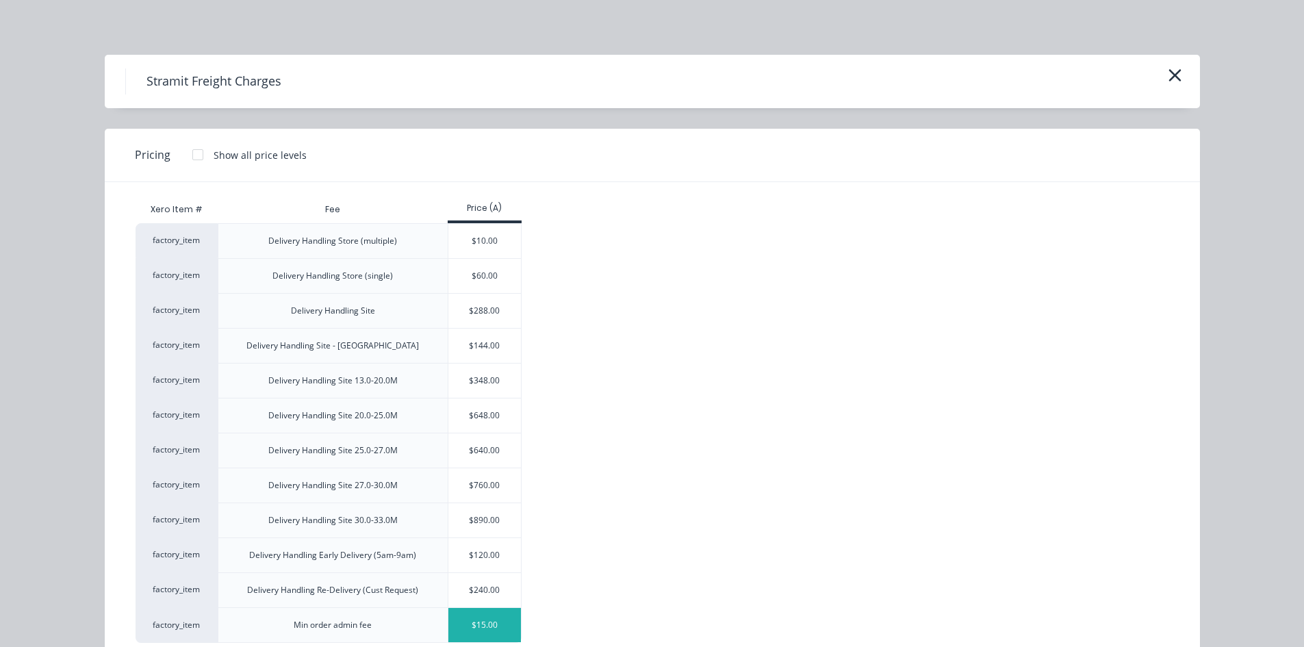
click at [473, 632] on div "$15.00" at bounding box center [484, 625] width 73 height 34
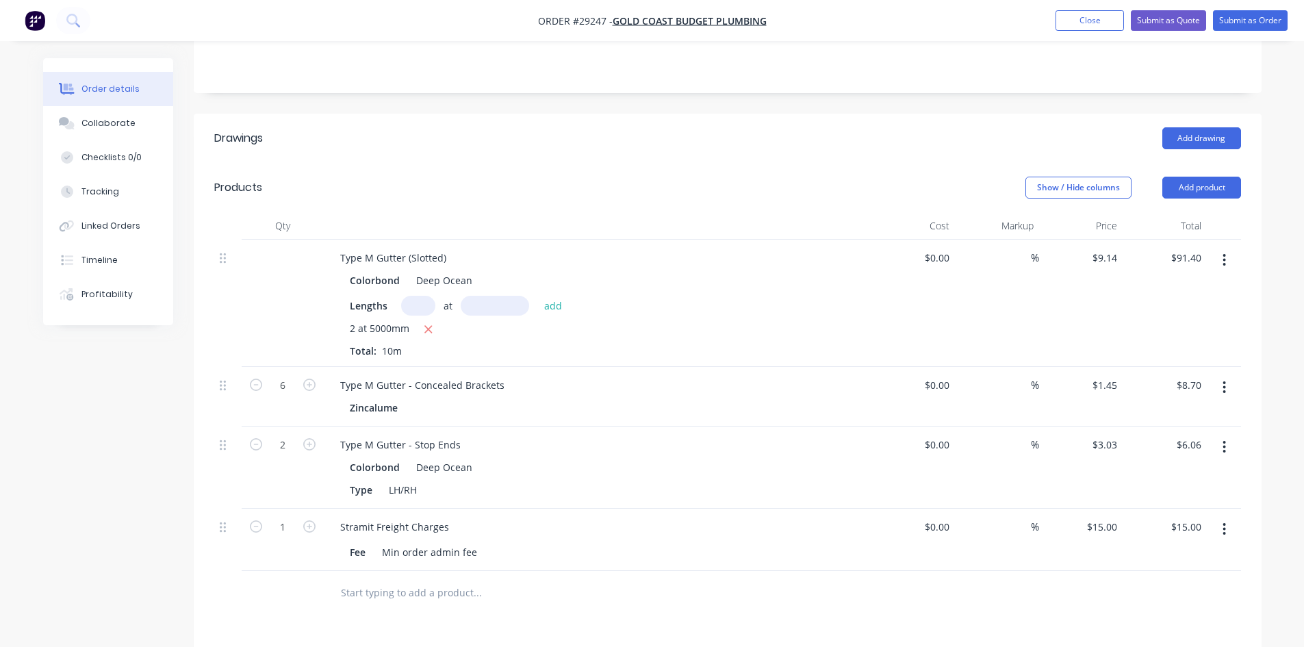
scroll to position [342, 0]
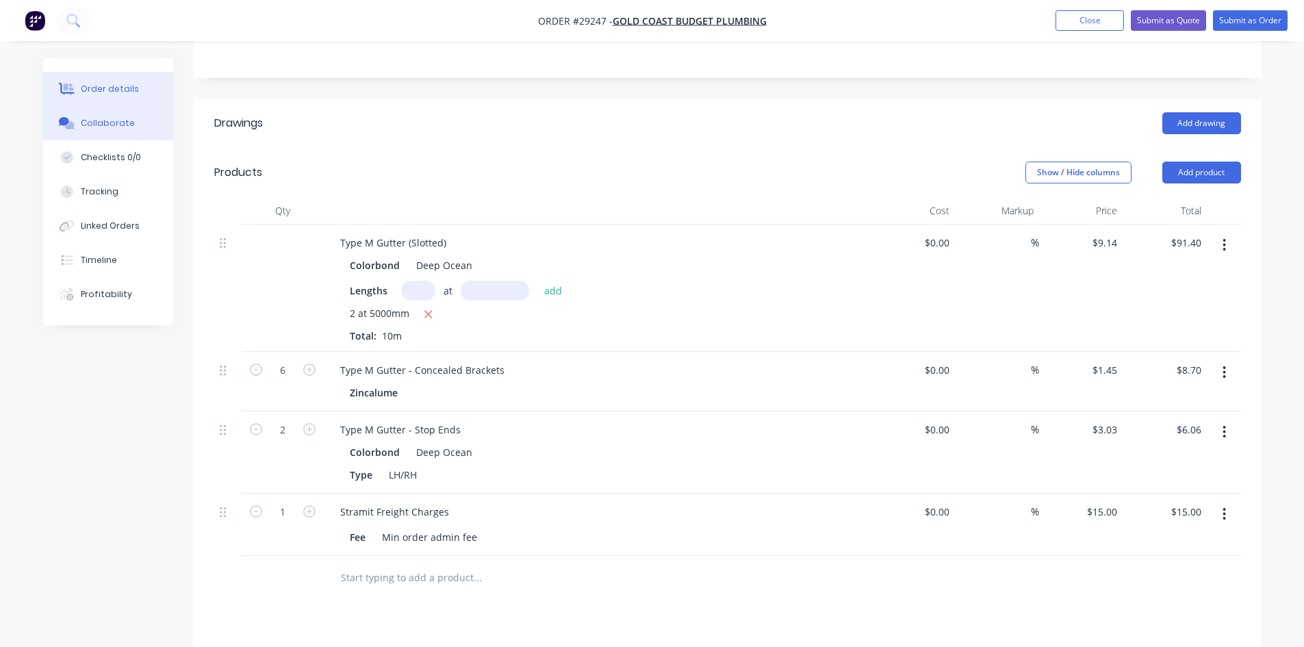
click at [112, 131] on button "Collaborate" at bounding box center [108, 123] width 130 height 34
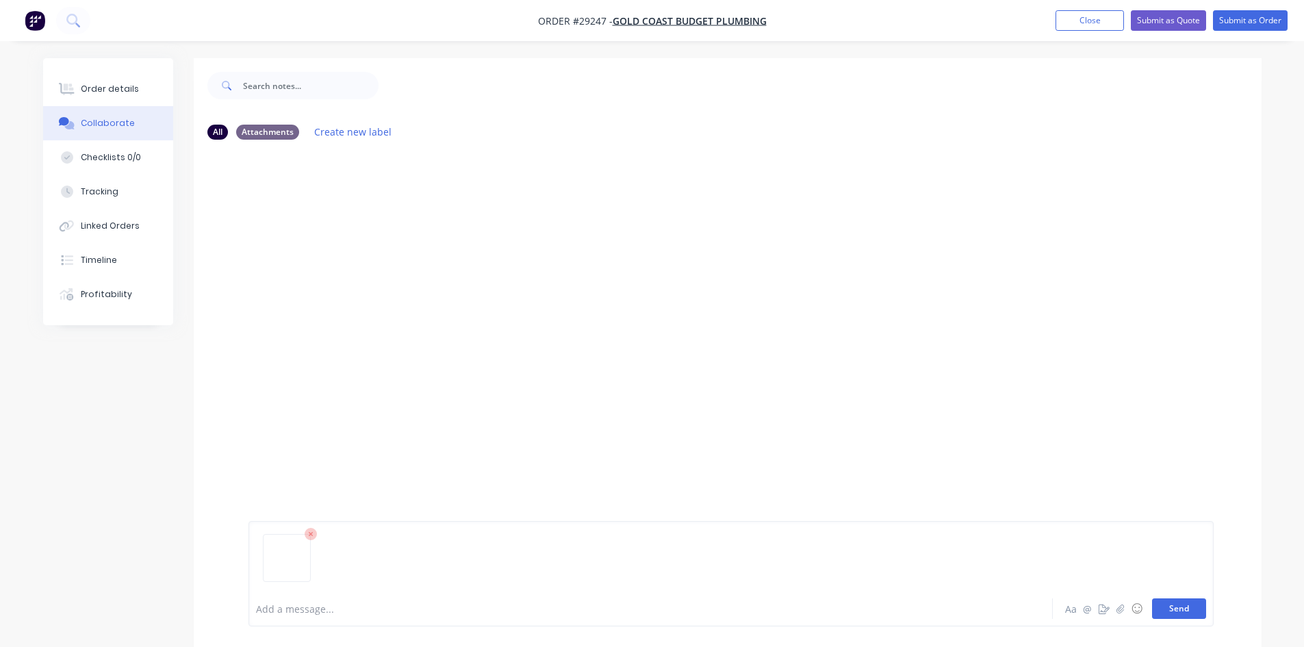
click at [1199, 612] on button "Send" at bounding box center [1179, 608] width 54 height 21
drag, startPoint x: 107, startPoint y: 90, endPoint x: 144, endPoint y: 89, distance: 37.0
click at [108, 90] on div "Order details" at bounding box center [110, 89] width 58 height 12
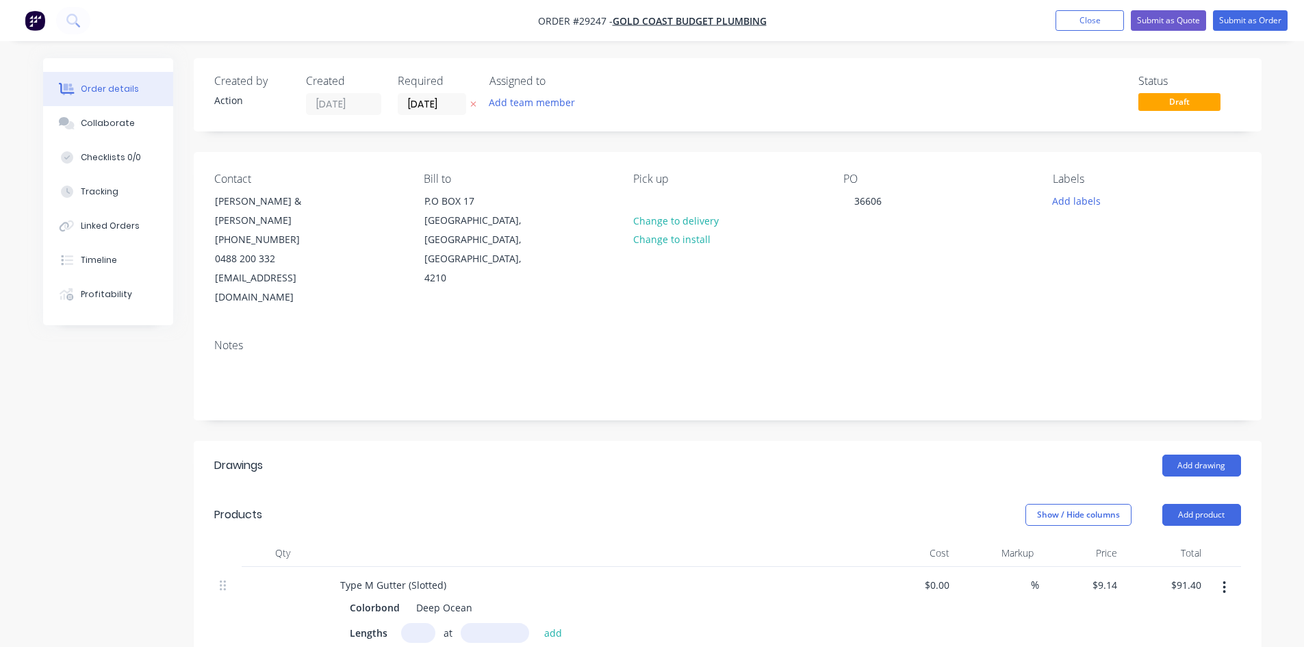
click at [451, 94] on label "[DATE]" at bounding box center [432, 104] width 68 height 22
click at [451, 94] on input "[DATE]" at bounding box center [431, 104] width 67 height 21
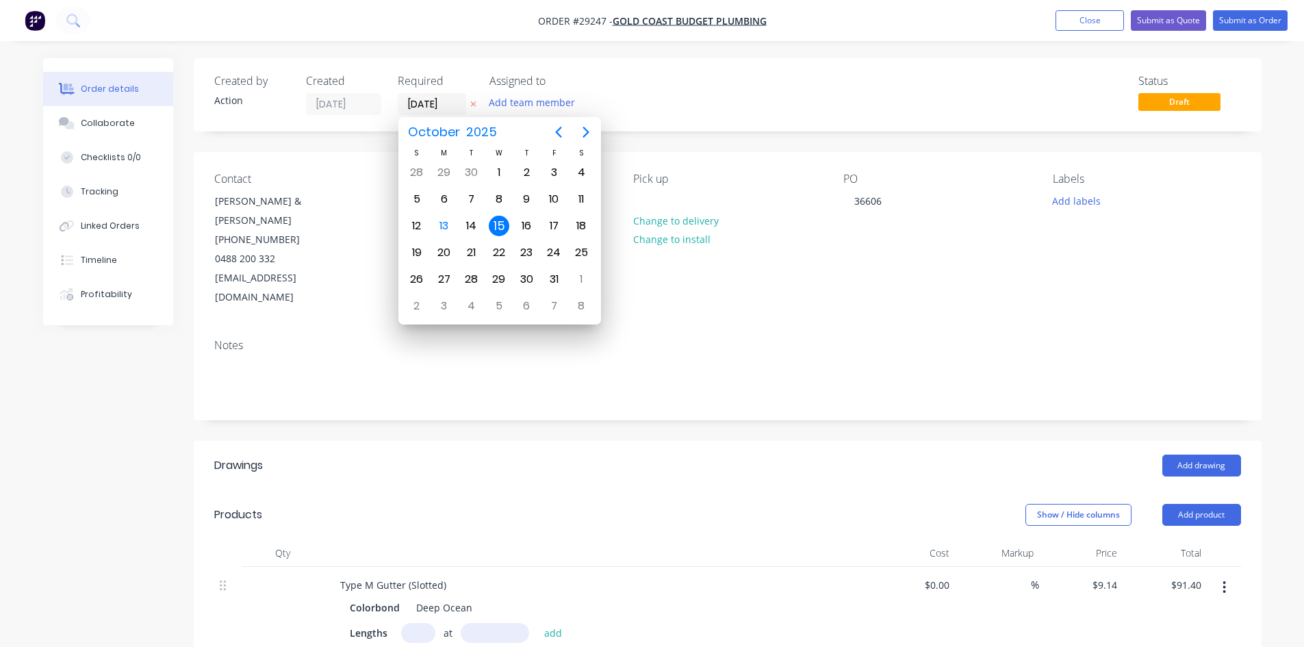
drag, startPoint x: 501, startPoint y: 225, endPoint x: 1052, endPoint y: 153, distance: 555.2
click at [501, 225] on div "15" at bounding box center [499, 226] width 21 height 21
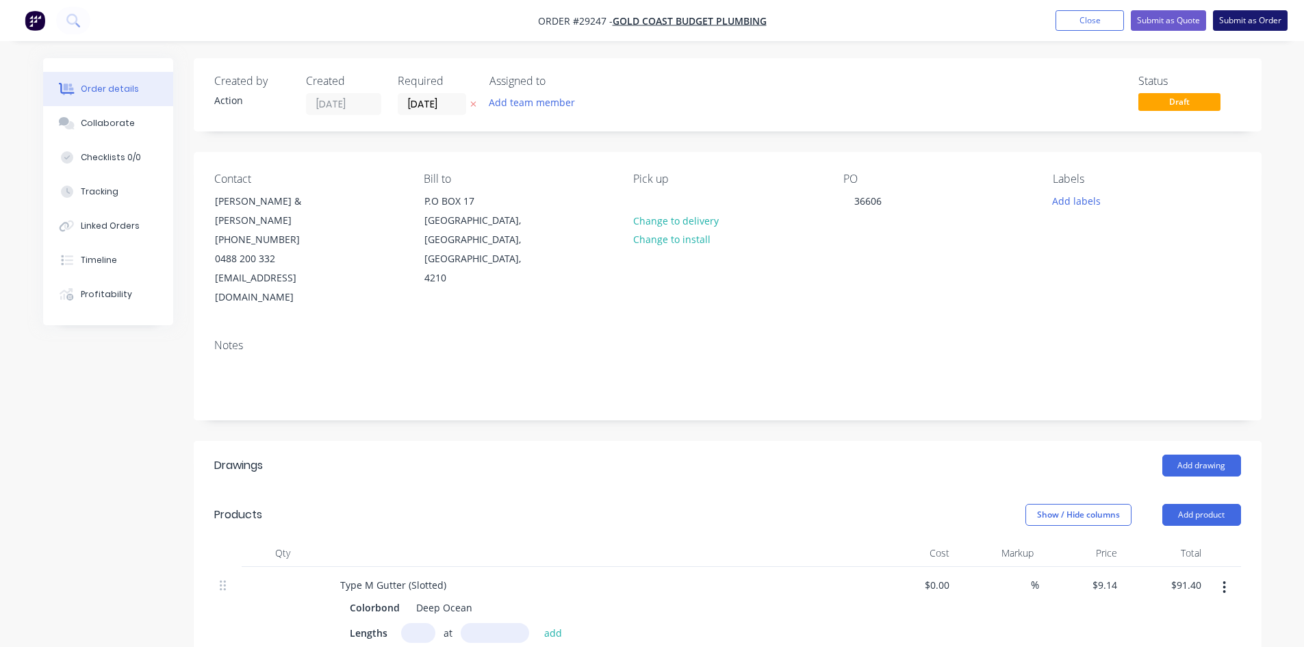
click at [1236, 21] on button "Submit as Order" at bounding box center [1250, 20] width 75 height 21
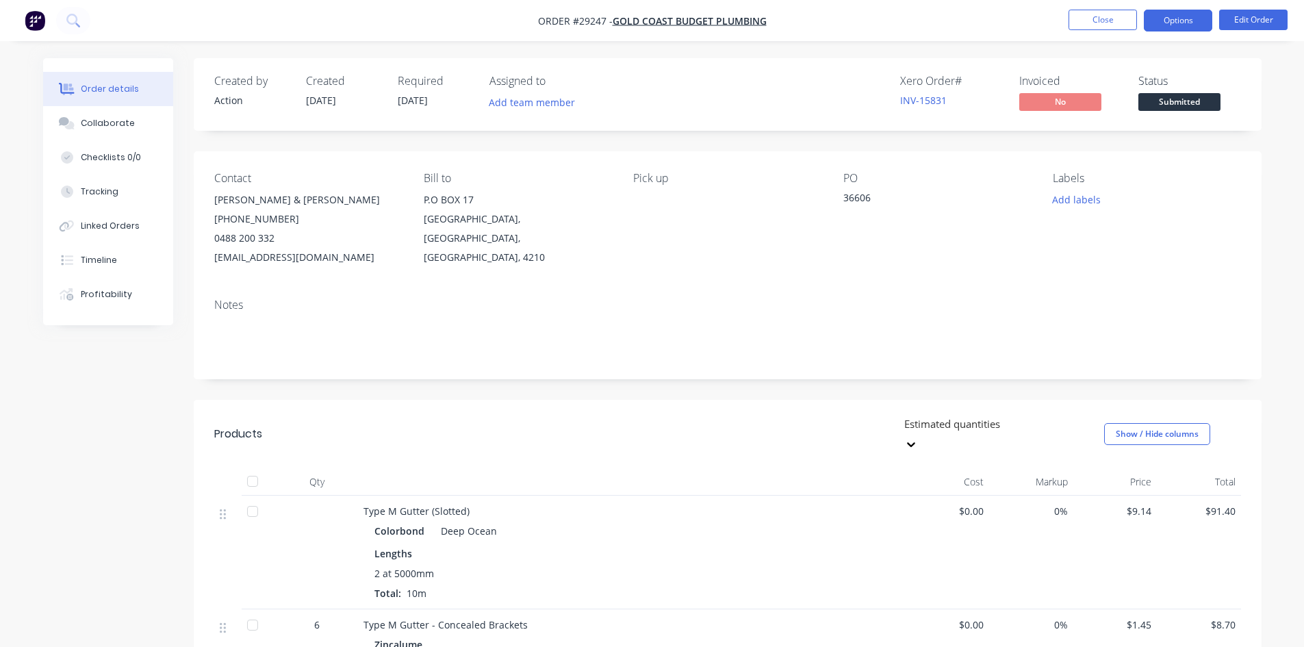
click at [1181, 26] on button "Options" at bounding box center [1178, 21] width 68 height 22
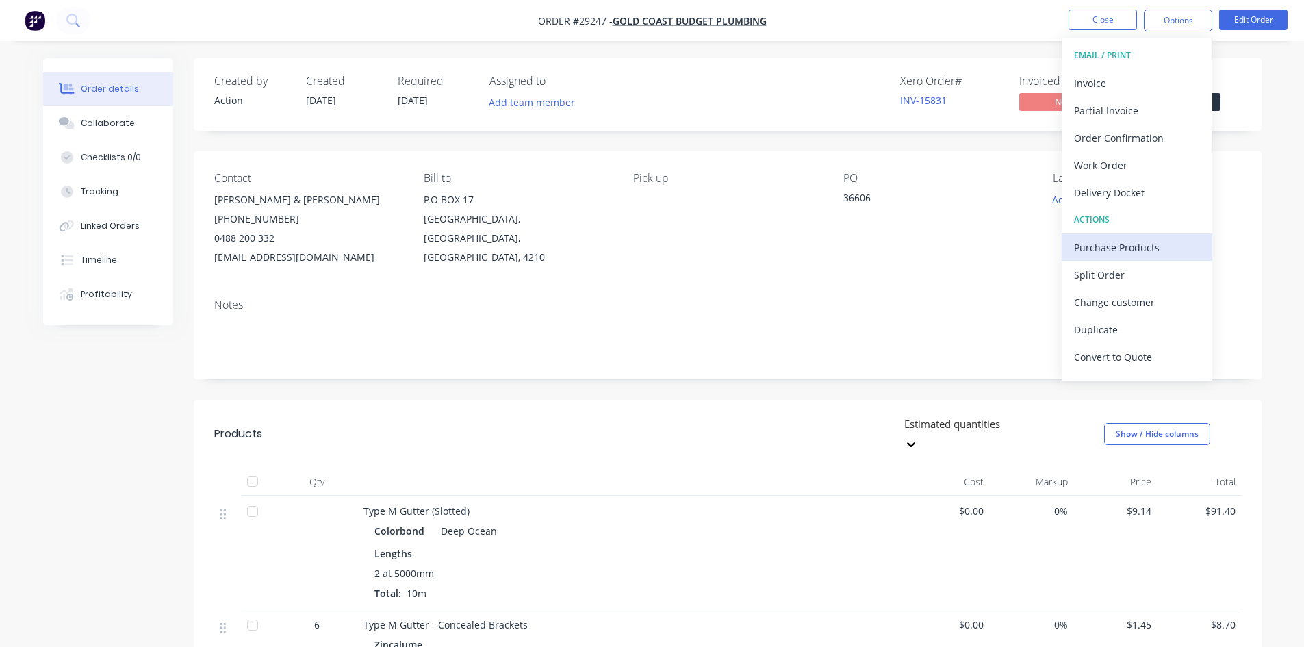
click at [1106, 251] on div "Purchase Products" at bounding box center [1137, 248] width 126 height 20
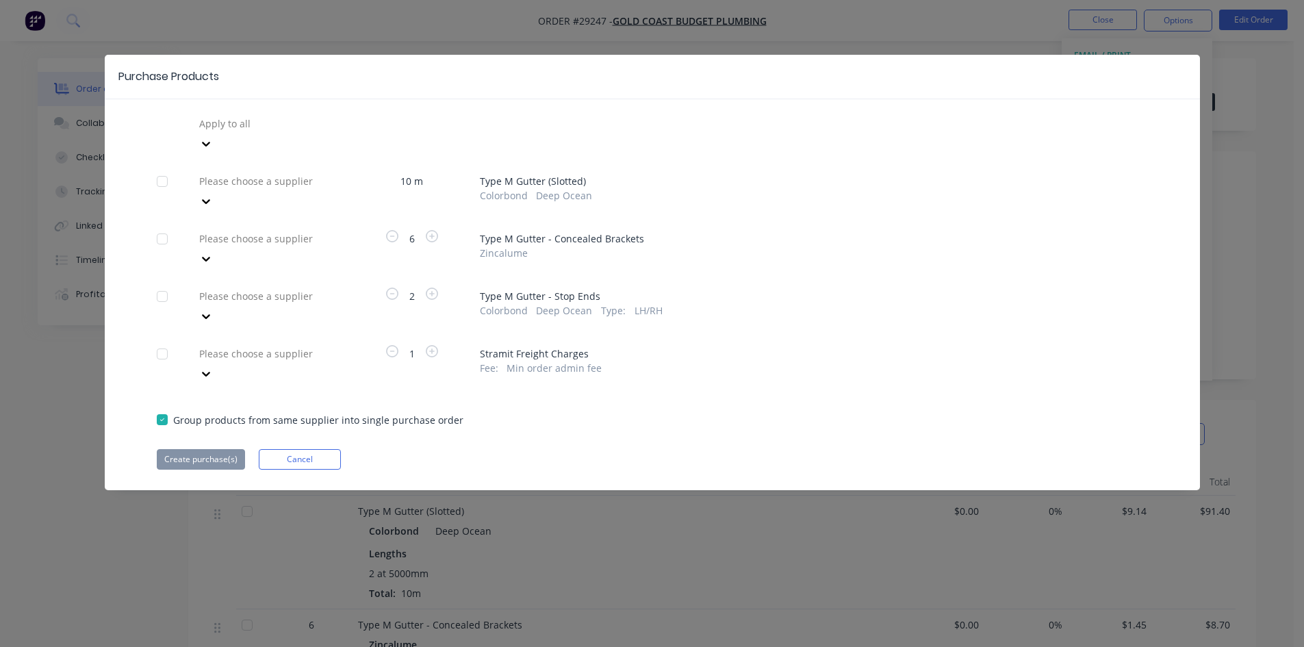
click at [249, 173] on div at bounding box center [296, 181] width 197 height 17
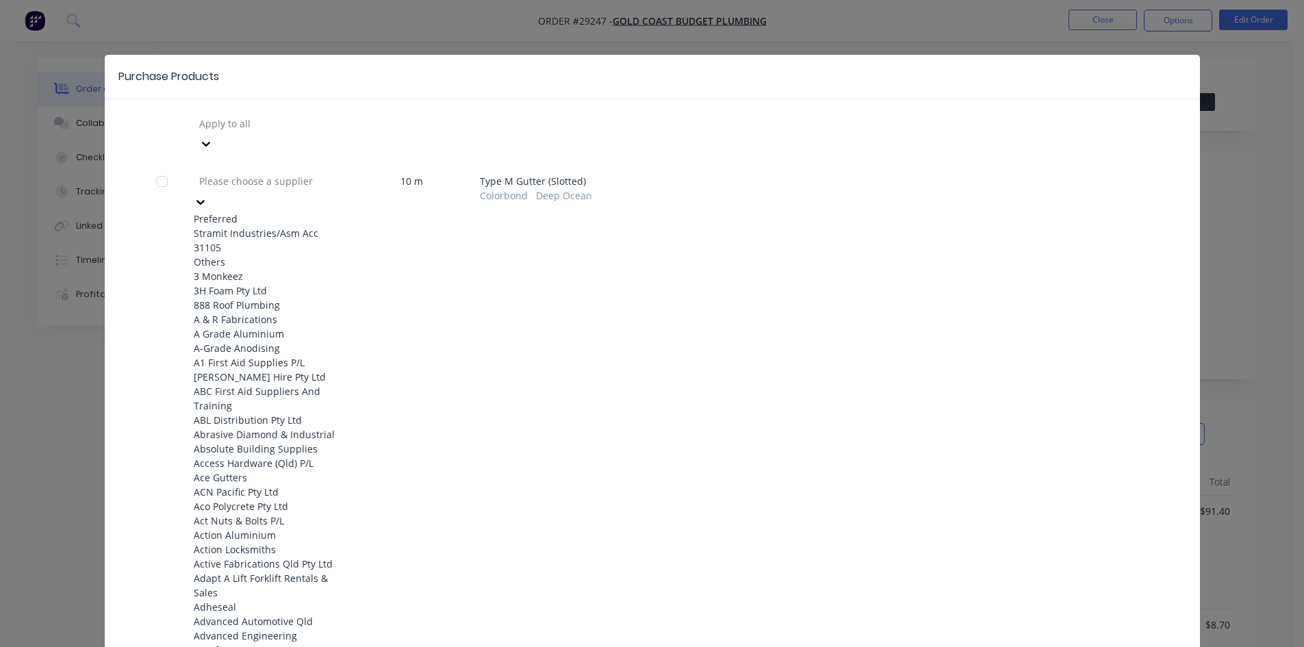
click at [225, 226] on div "Stramit Industries/Asm Acc 31105" at bounding box center [269, 240] width 151 height 29
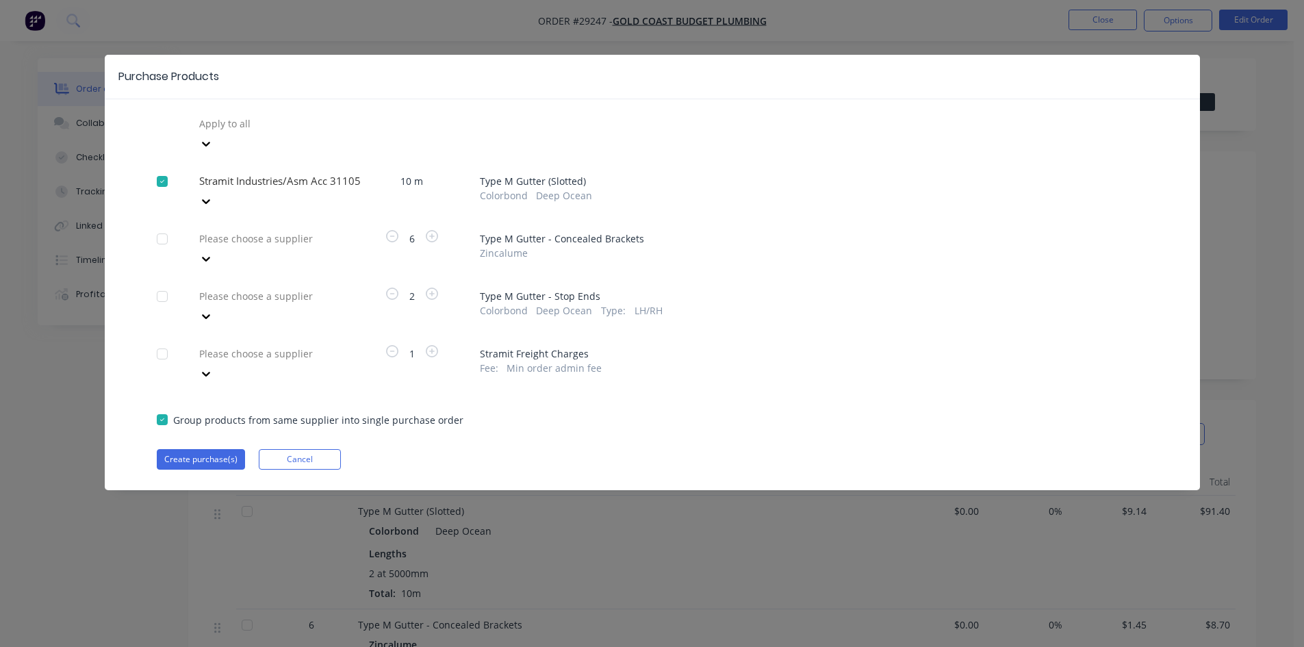
click at [224, 230] on div at bounding box center [296, 238] width 197 height 17
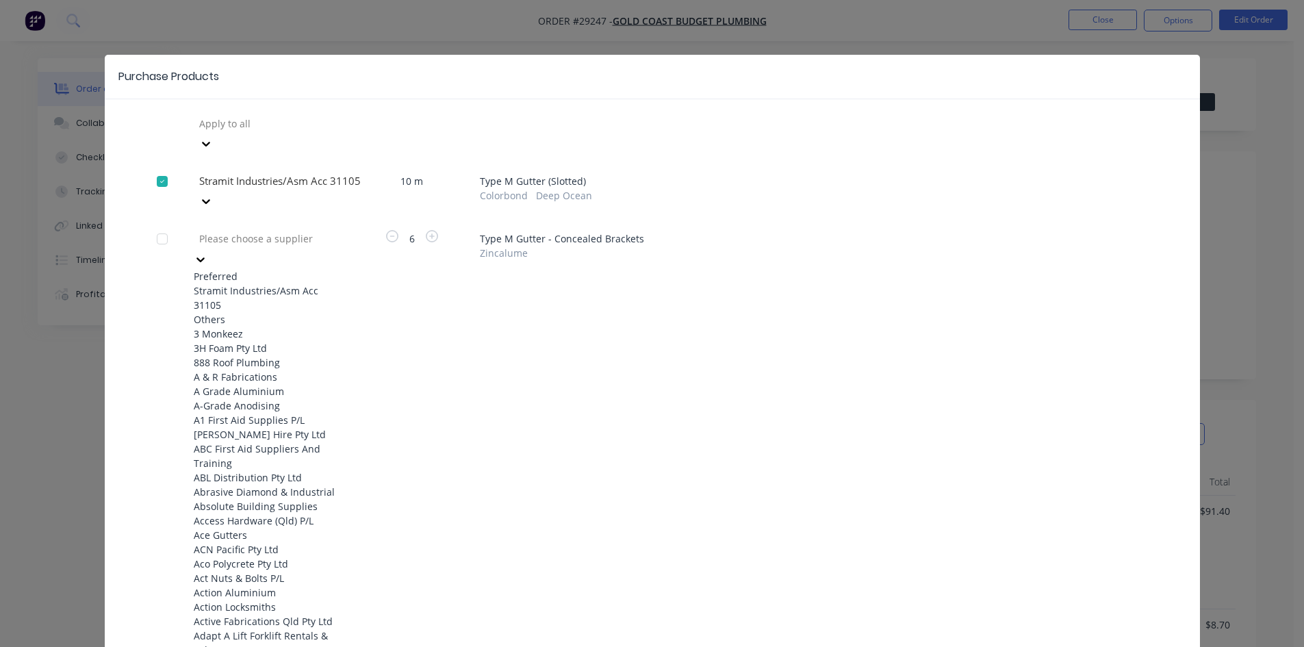
click at [231, 283] on div "Stramit Industries/Asm Acc 31105" at bounding box center [269, 297] width 151 height 29
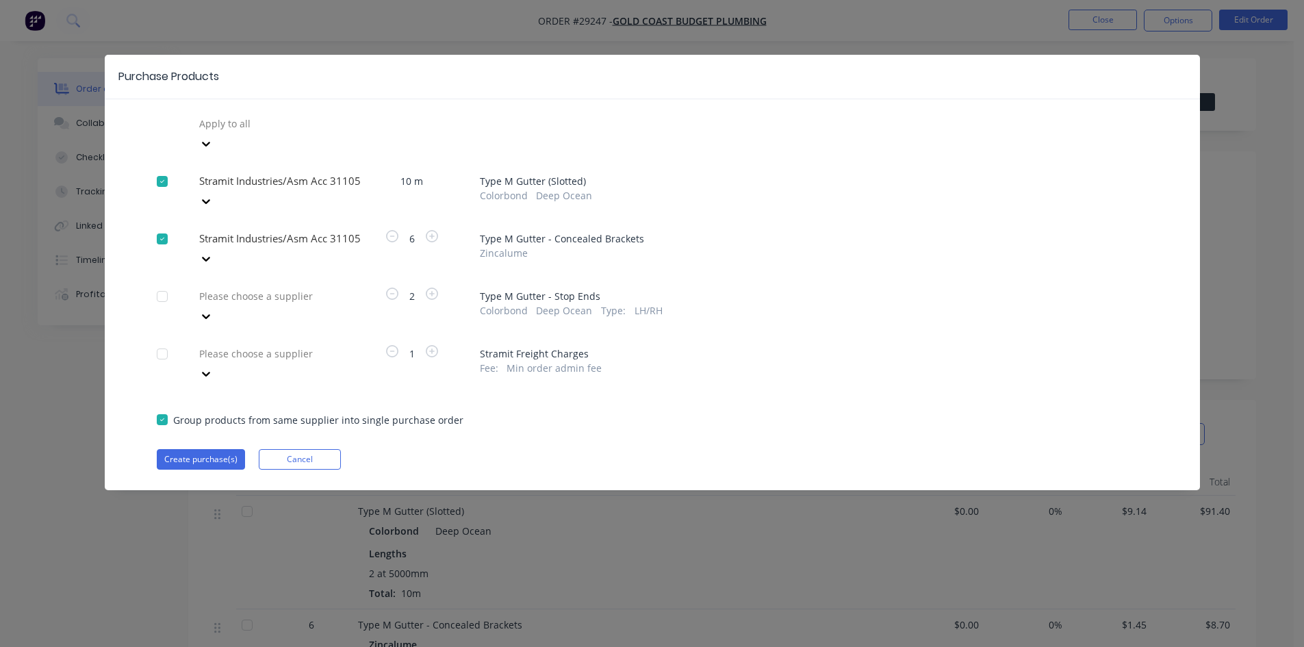
click at [227, 286] on div "Please choose a supplier" at bounding box center [269, 306] width 151 height 41
click at [235, 288] on div at bounding box center [296, 296] width 197 height 17
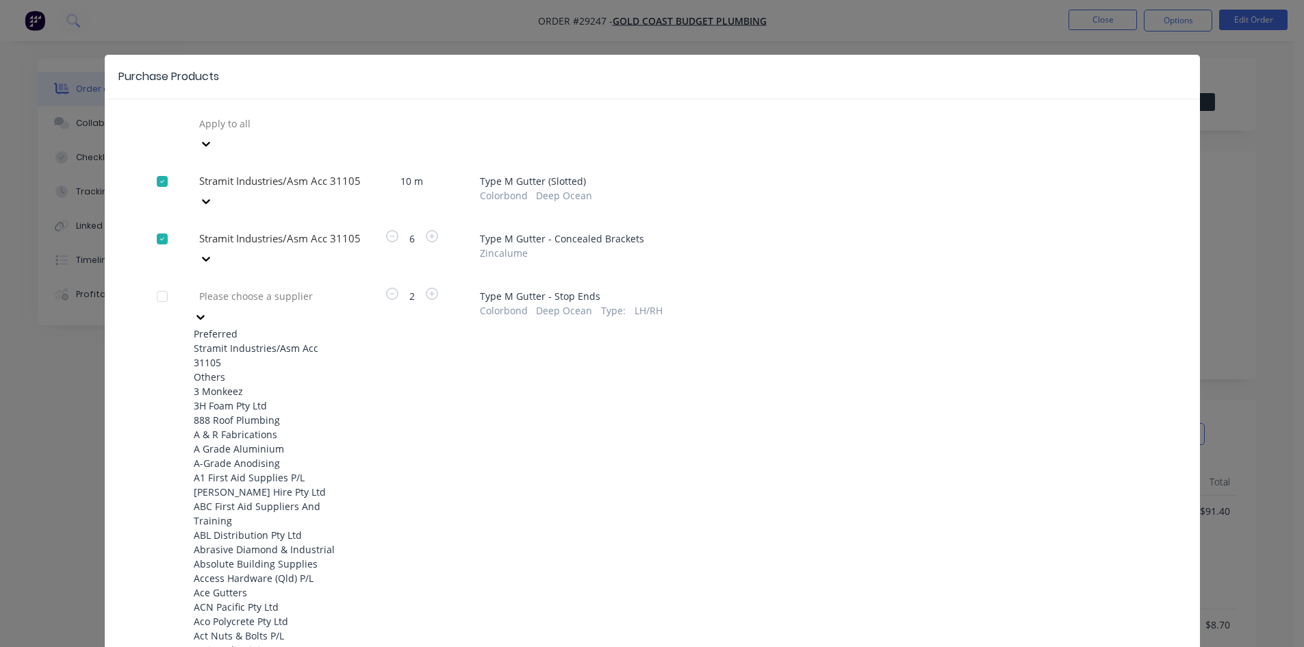
click at [235, 341] on div "Stramit Industries/Asm Acc 31105" at bounding box center [269, 355] width 151 height 29
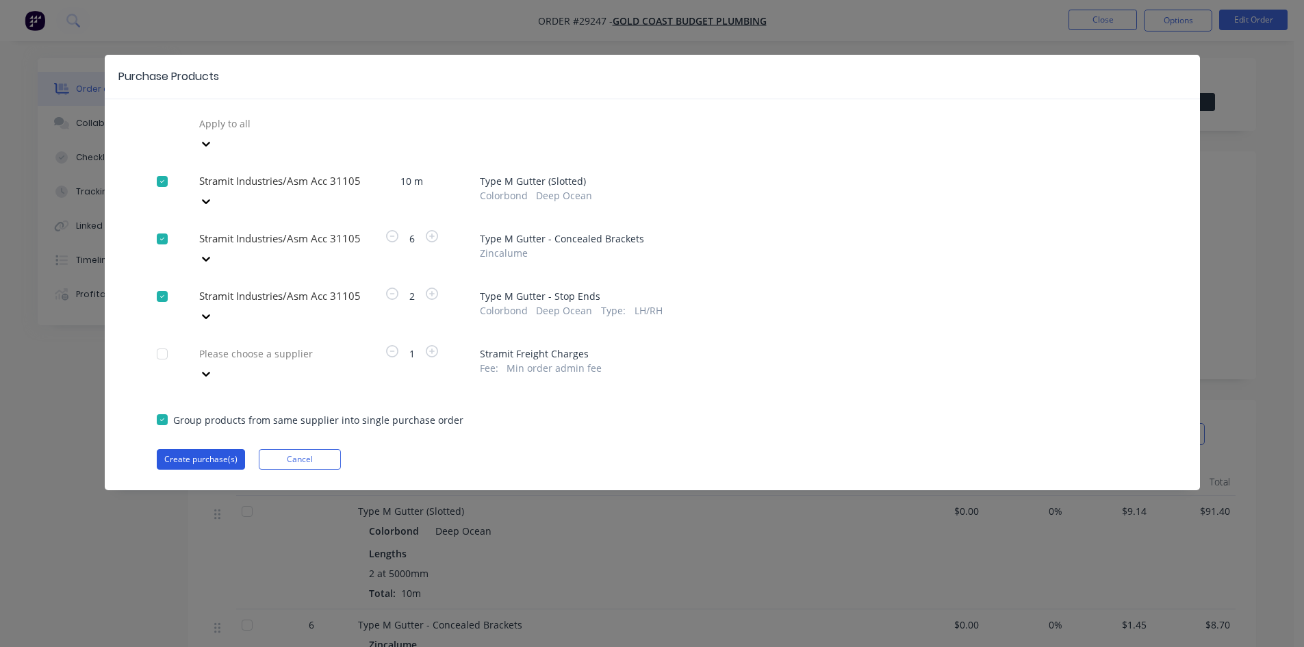
click at [218, 449] on button "Create purchase(s)" at bounding box center [201, 459] width 88 height 21
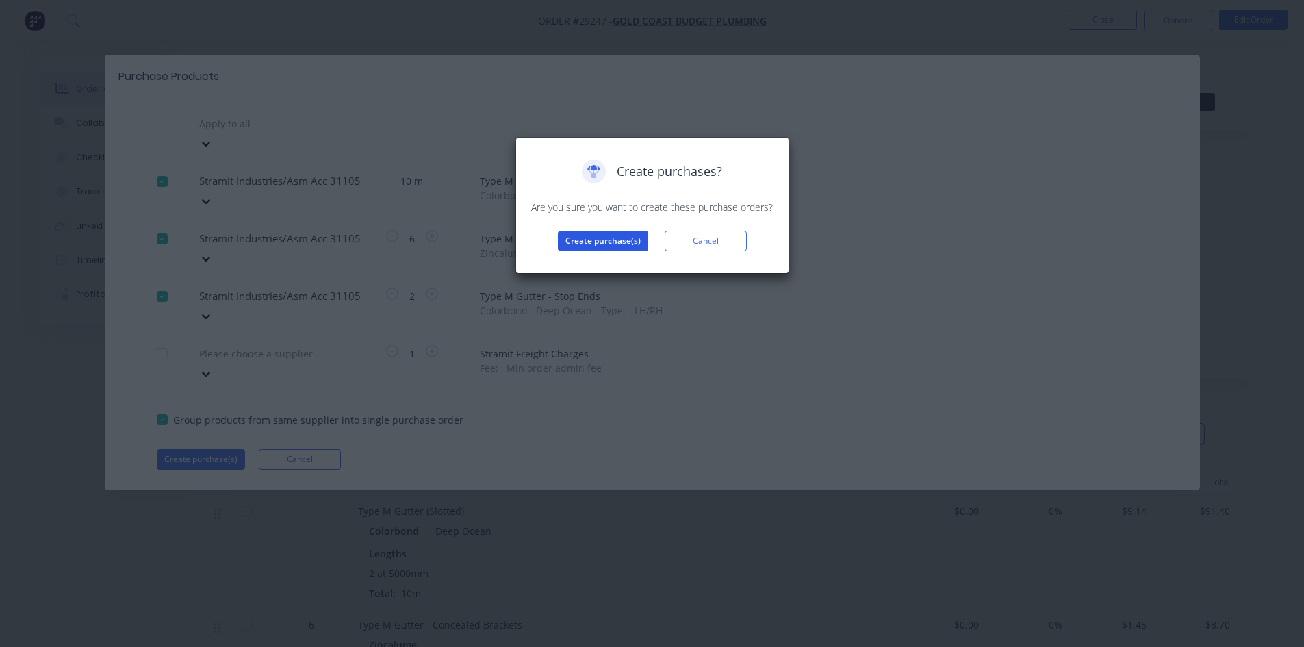
click at [596, 249] on button "Create purchase(s)" at bounding box center [603, 241] width 90 height 21
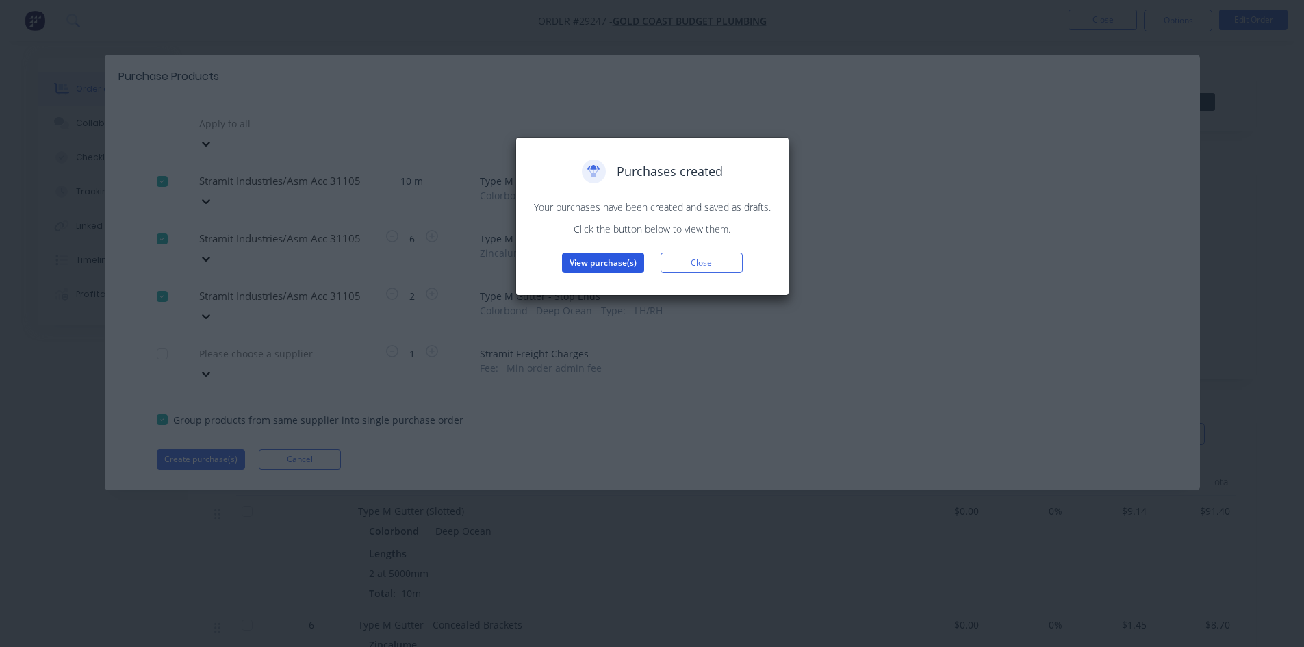
click at [612, 263] on button "View purchase(s)" at bounding box center [603, 263] width 82 height 21
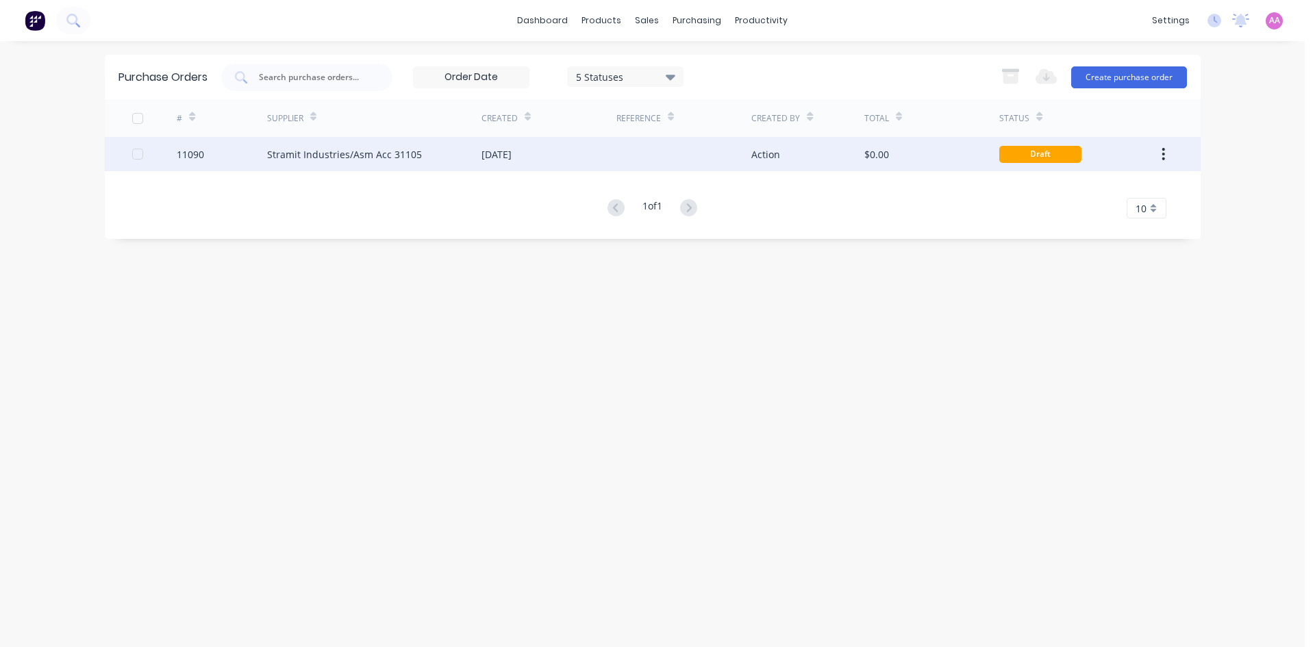
click at [320, 151] on div "Stramit Industries/Asm Acc 31105" at bounding box center [344, 154] width 155 height 14
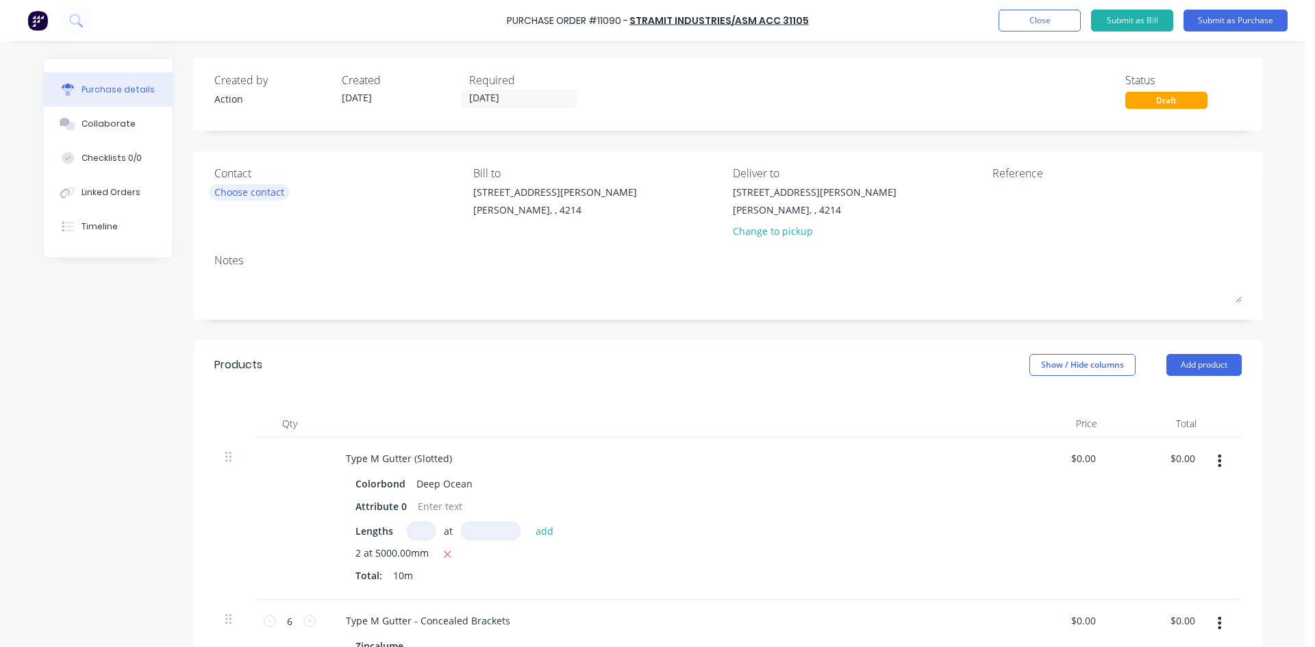
click at [257, 197] on div "Choose contact" at bounding box center [249, 192] width 70 height 14
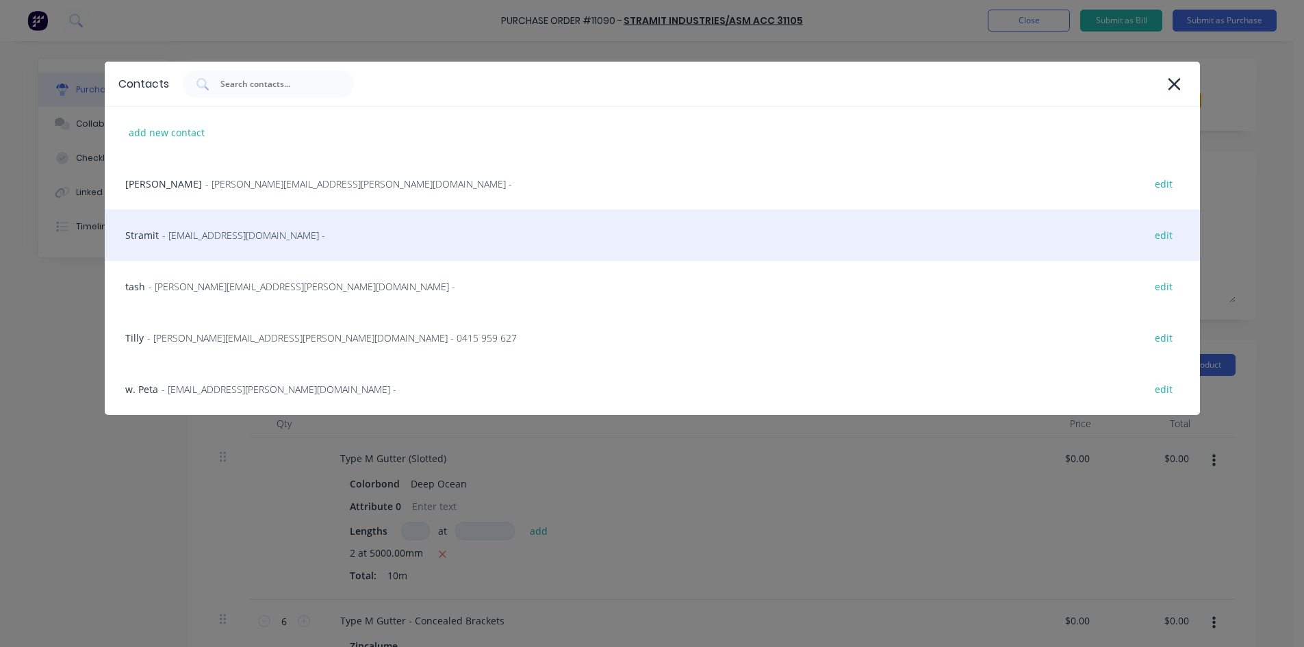
drag, startPoint x: 217, startPoint y: 234, endPoint x: 566, endPoint y: 102, distance: 373.4
click at [217, 235] on span "- [EMAIL_ADDRESS][DOMAIN_NAME] -" at bounding box center [243, 235] width 163 height 14
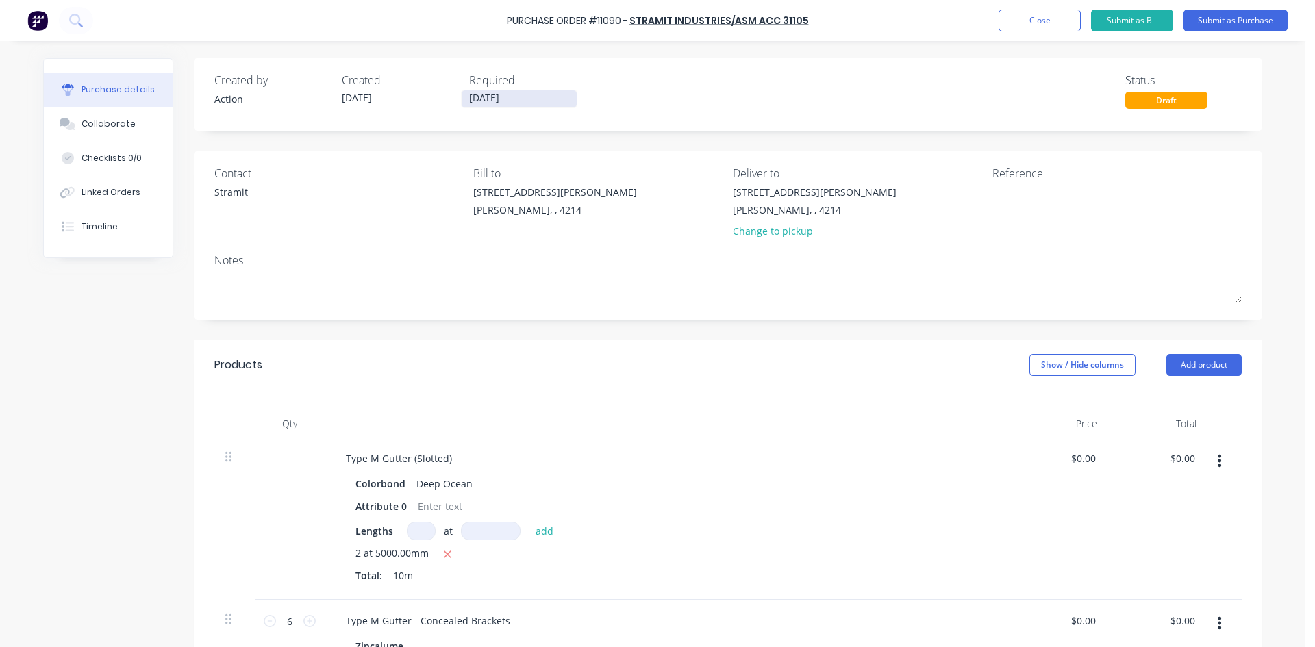
click at [503, 107] on label "[DATE]" at bounding box center [519, 99] width 116 height 18
click at [503, 107] on input "[DATE]" at bounding box center [518, 98] width 115 height 17
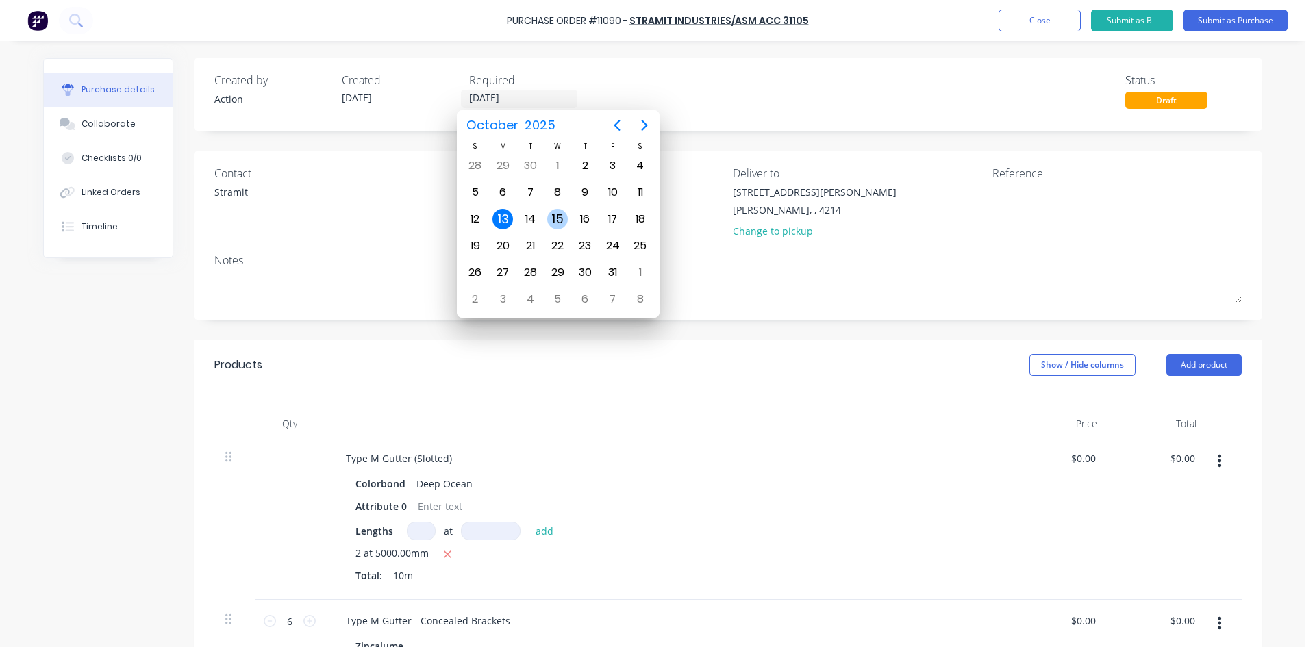
click at [561, 215] on div "15" at bounding box center [557, 219] width 21 height 21
type input "[DATE]"
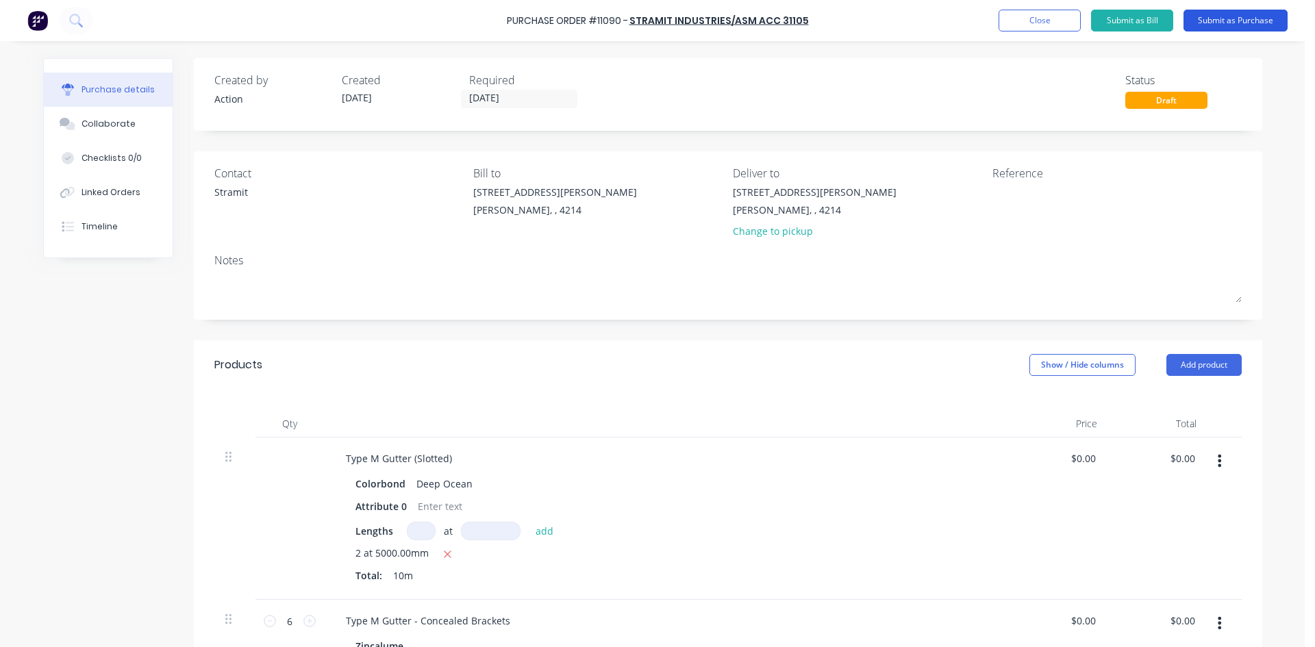
click at [1223, 24] on button "Submit as Purchase" at bounding box center [1235, 21] width 104 height 22
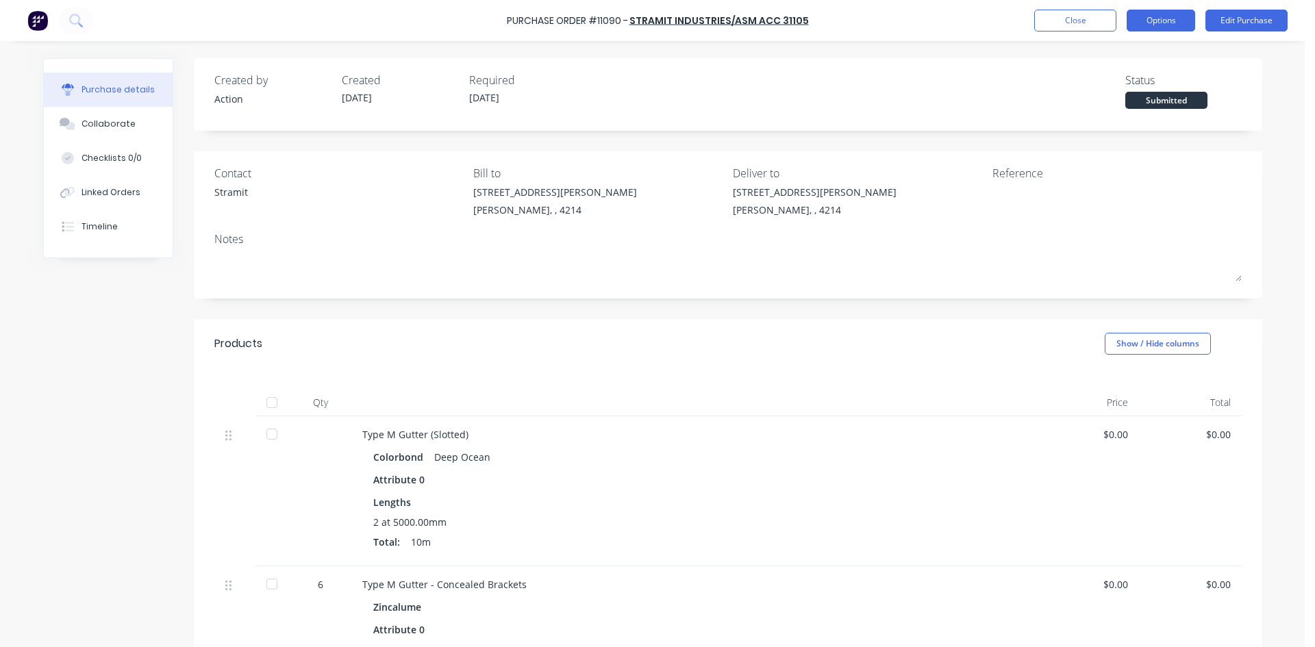
click at [1167, 24] on button "Options" at bounding box center [1160, 21] width 68 height 22
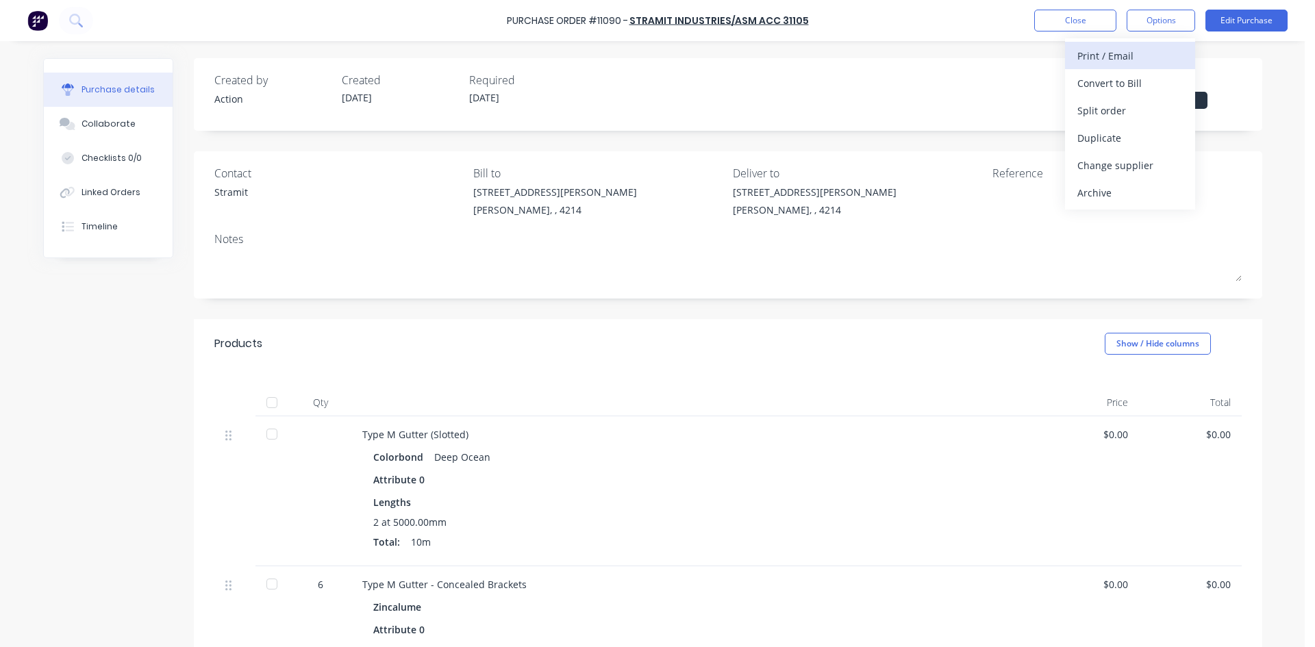
click at [1098, 62] on div "Print / Email" at bounding box center [1129, 56] width 105 height 20
click at [1098, 124] on div "Back With pricing Without pricing" at bounding box center [1130, 82] width 130 height 89
click at [1098, 114] on div "Without pricing" at bounding box center [1129, 111] width 105 height 20
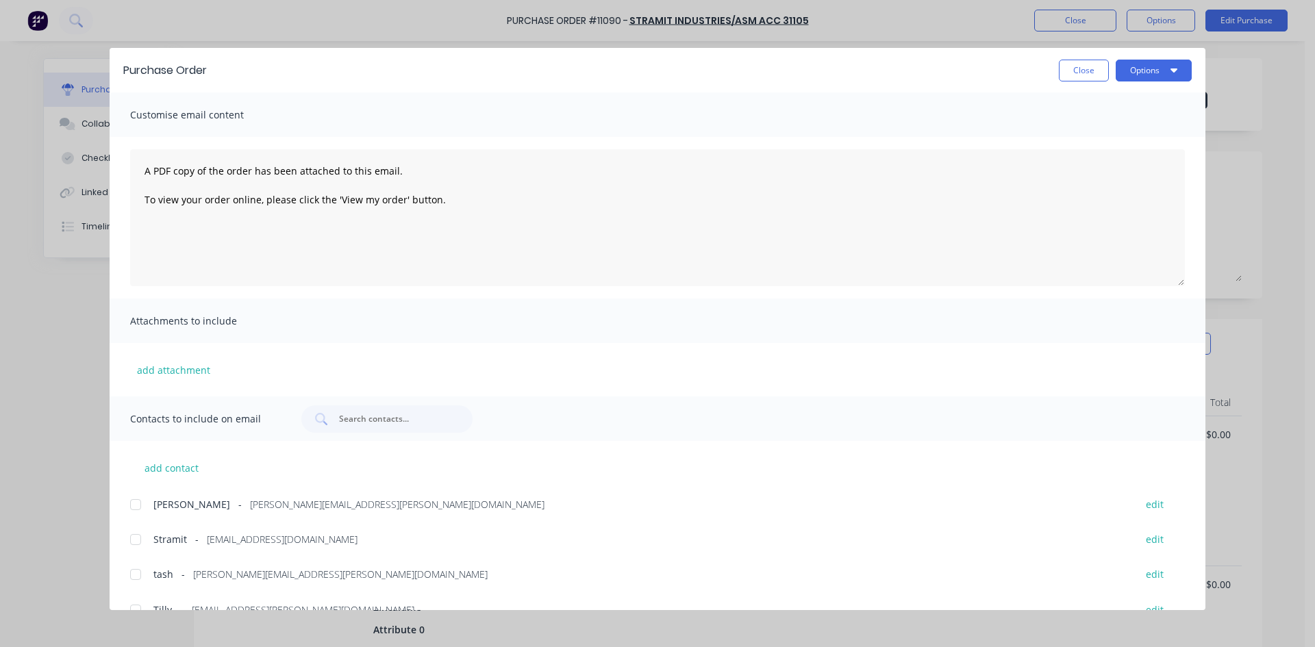
drag, startPoint x: 131, startPoint y: 534, endPoint x: 155, endPoint y: 534, distance: 24.0
click at [131, 534] on div at bounding box center [135, 539] width 27 height 27
click at [1156, 64] on button "Options" at bounding box center [1153, 71] width 76 height 22
click at [1145, 161] on div "Email" at bounding box center [1126, 160] width 105 height 20
click at [1100, 68] on button "Close" at bounding box center [1084, 71] width 50 height 22
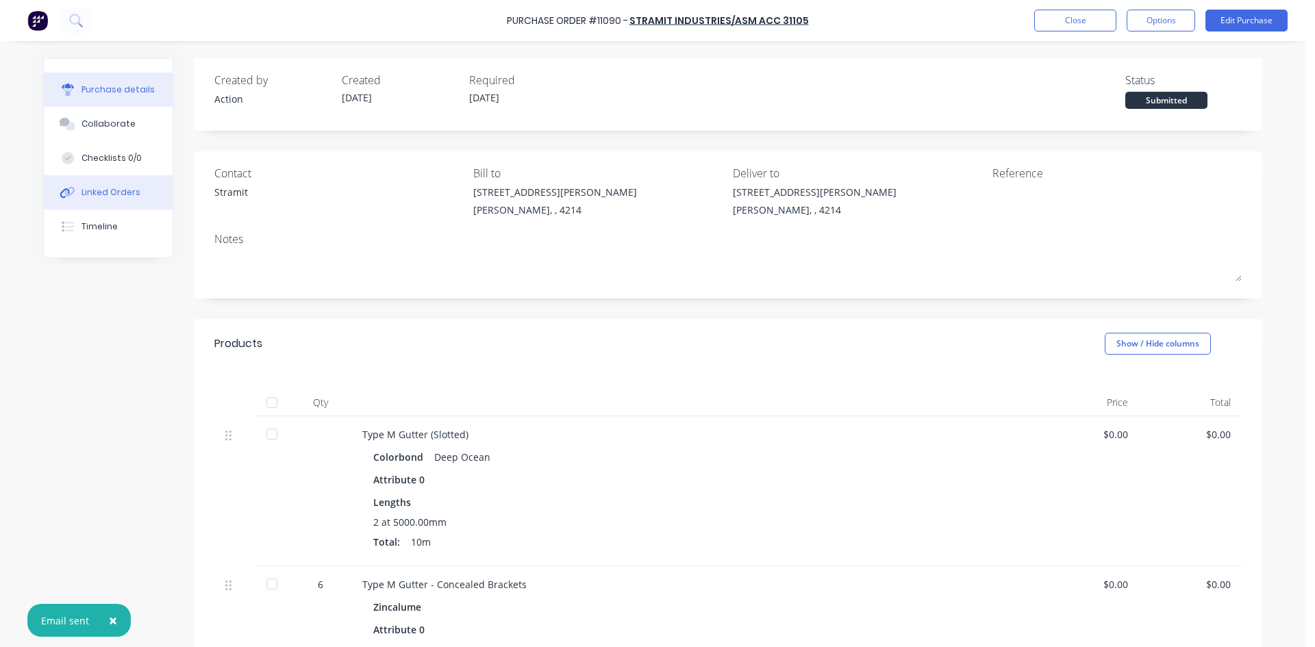
click at [123, 192] on div "Linked Orders" at bounding box center [110, 192] width 59 height 12
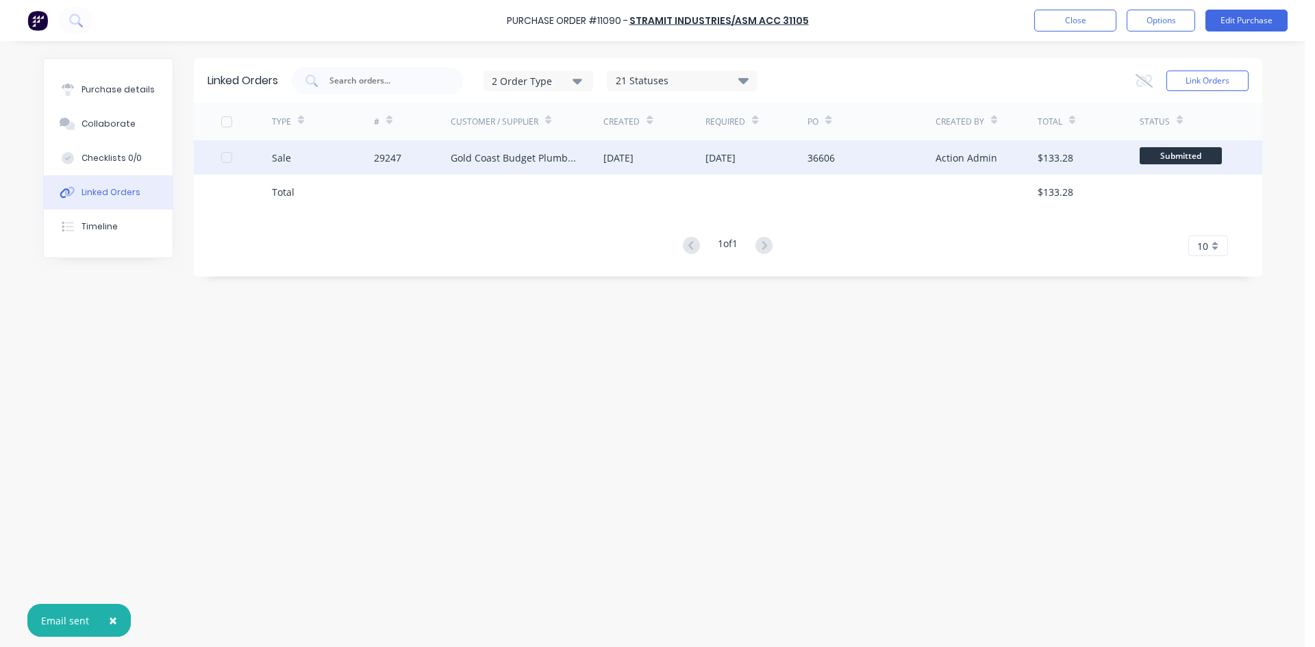
click at [446, 162] on div "29247" at bounding box center [412, 157] width 77 height 34
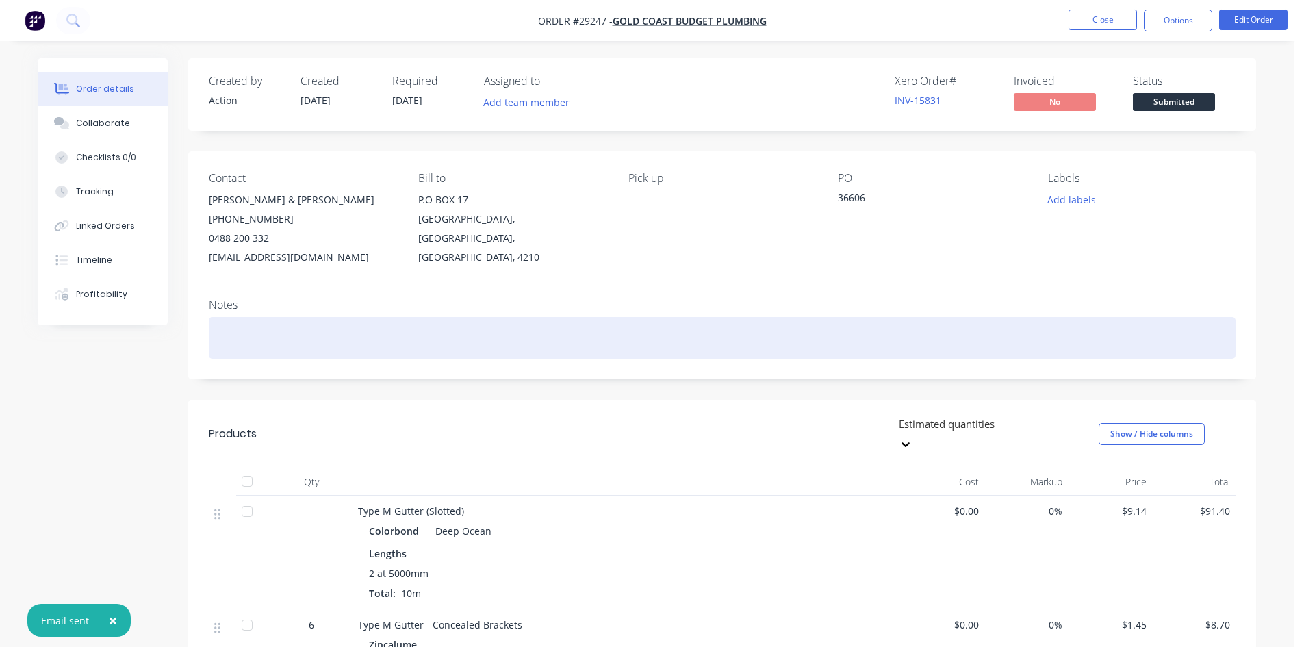
click at [286, 330] on div at bounding box center [722, 338] width 1027 height 42
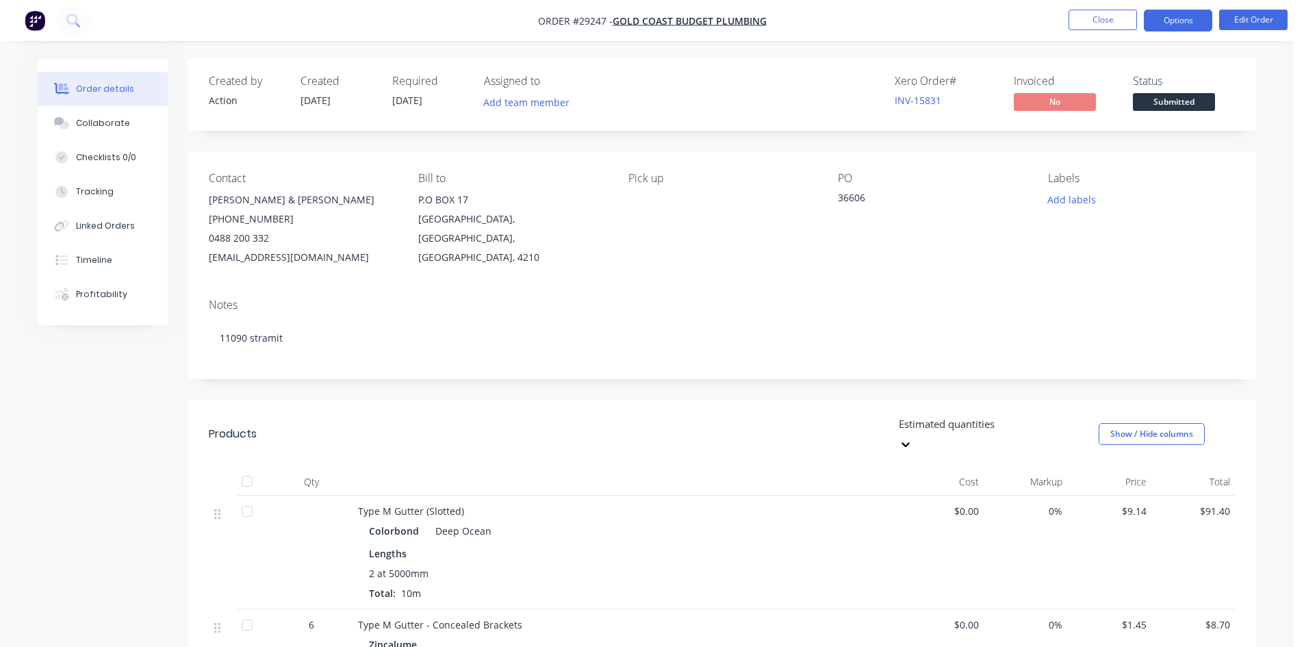
click at [1174, 27] on button "Options" at bounding box center [1178, 21] width 68 height 22
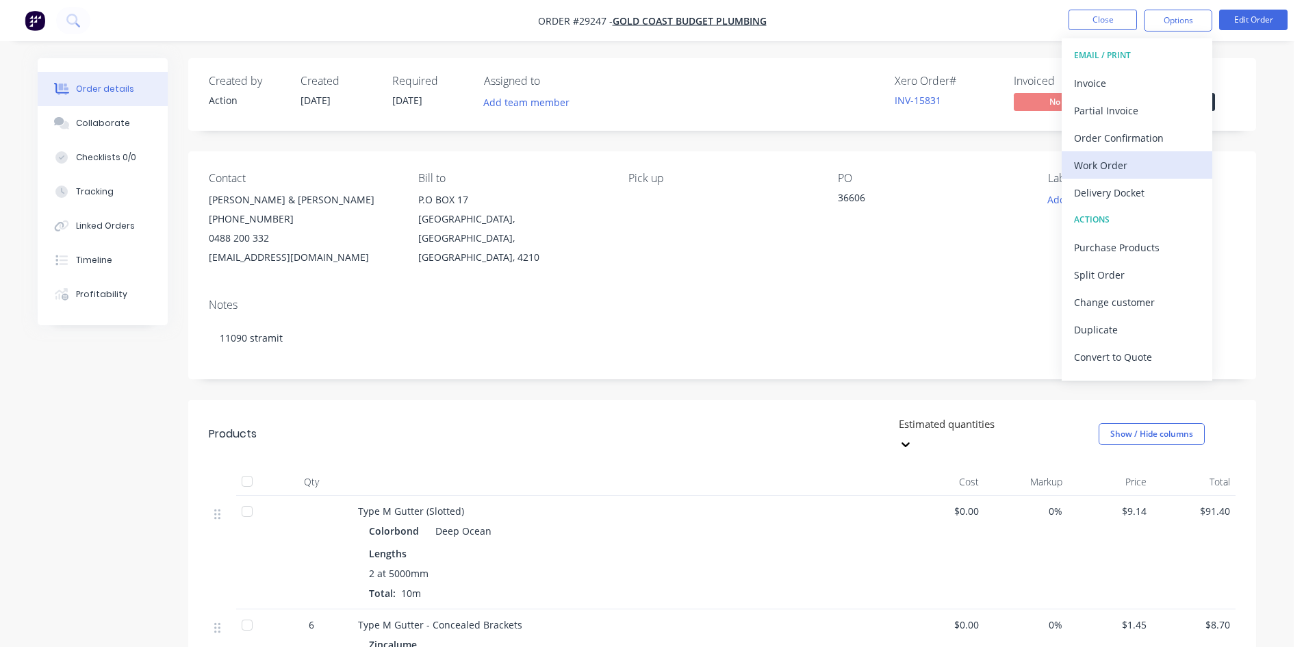
click at [1103, 158] on div "Work Order" at bounding box center [1137, 165] width 126 height 20
click at [1104, 139] on div "Without pricing" at bounding box center [1137, 138] width 126 height 20
